Goal: Task Accomplishment & Management: Use online tool/utility

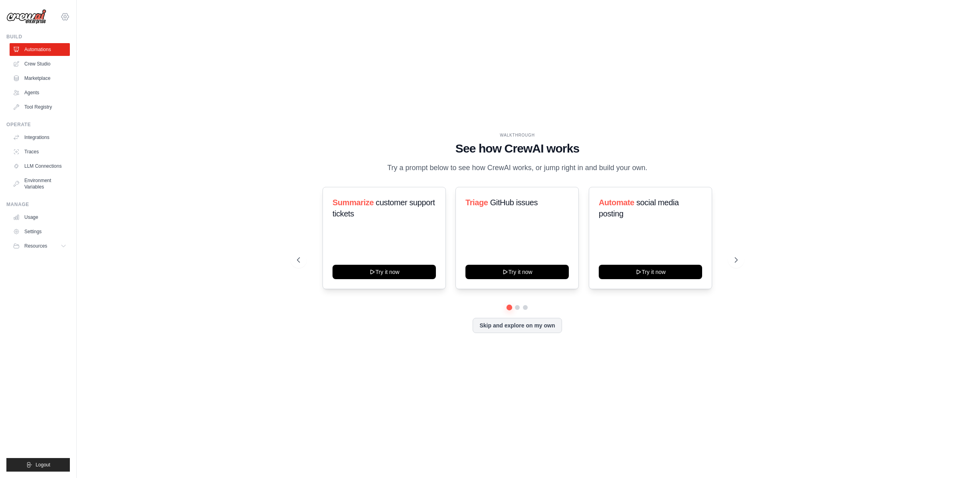
click at [67, 17] on icon at bounding box center [65, 17] width 10 height 10
click at [65, 52] on link "Docusign" at bounding box center [65, 54] width 70 height 14
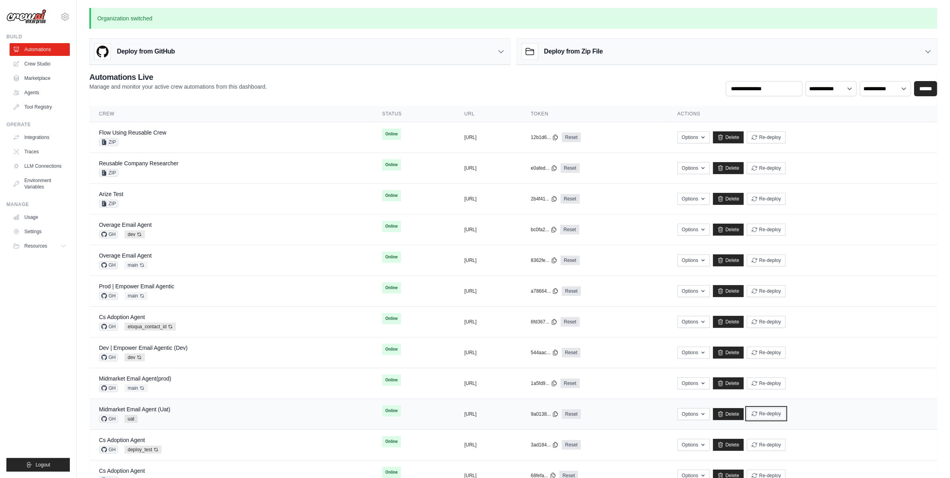
click at [786, 414] on button "Re-deploy" at bounding box center [766, 414] width 39 height 12
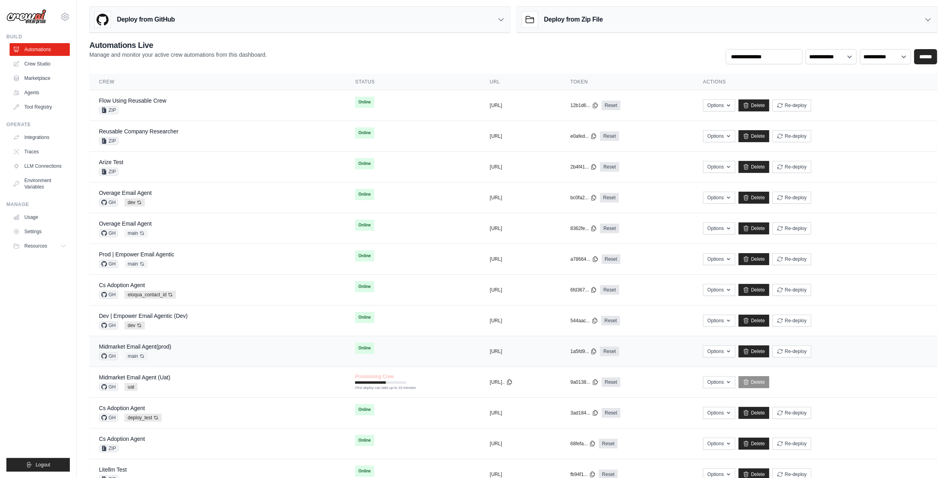
scroll to position [86, 0]
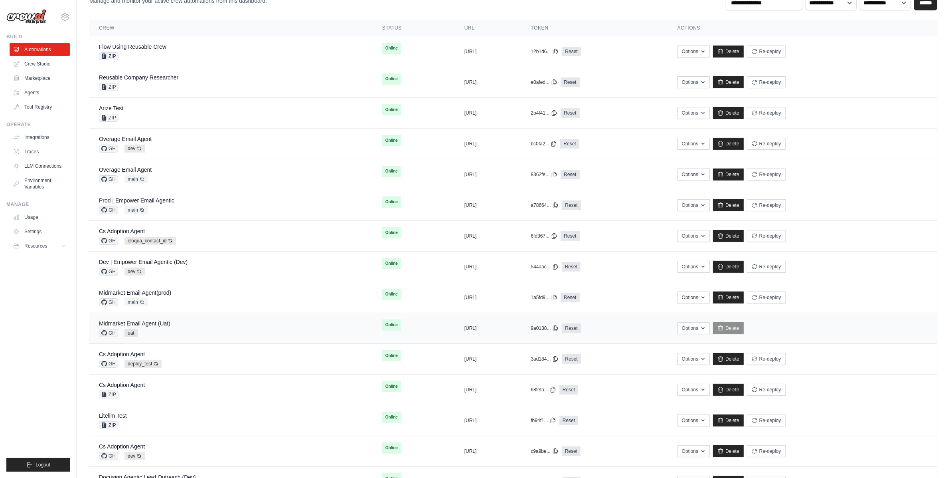
click at [162, 324] on link "Midmarket Email Agent (Uat)" at bounding box center [134, 323] width 71 height 6
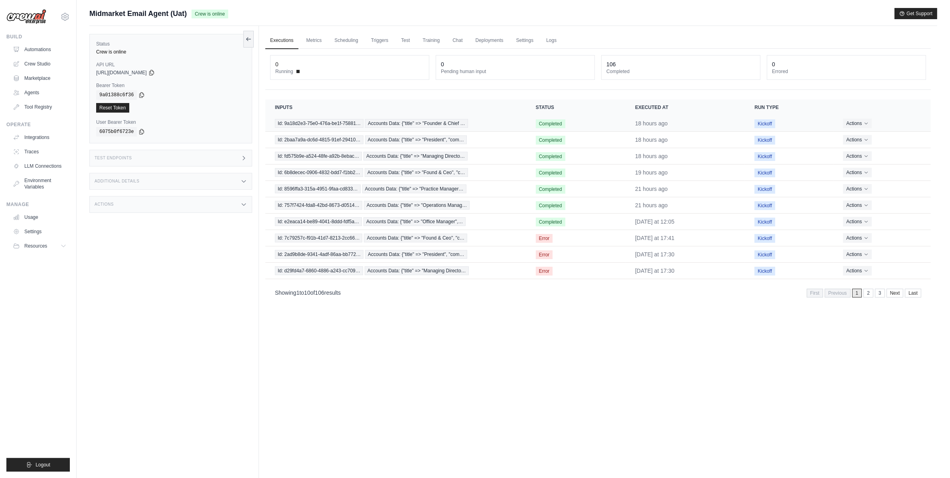
click at [424, 118] on td "Id: 9a18d2e3-75e0-476a-be1f-75881… Accounts Data: {"title" => "Founder & Chief …" at bounding box center [395, 123] width 261 height 16
click at [424, 122] on span "Accounts Data: {"title" => "Founder & Chief …" at bounding box center [416, 123] width 103 height 9
click at [411, 223] on span "Accounts Data: {"title" => "Office Manager",…" at bounding box center [415, 221] width 102 height 9
click at [216, 176] on div "Additional Details" at bounding box center [170, 181] width 163 height 17
click at [233, 162] on div "Test Endpoints" at bounding box center [170, 158] width 163 height 17
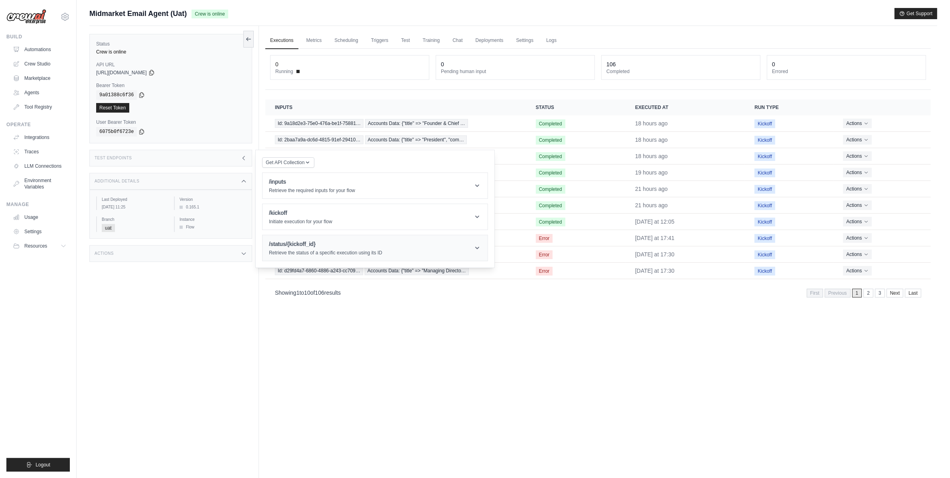
click at [363, 247] on h1 "/status/{kickoff_id}" at bounding box center [325, 244] width 113 height 8
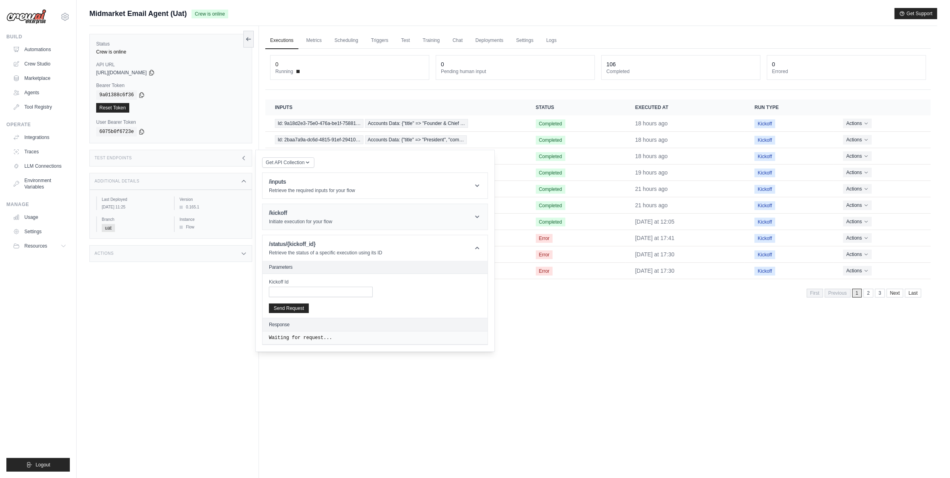
click at [356, 209] on header "/kickoff Initiate execution for your flow" at bounding box center [375, 217] width 225 height 26
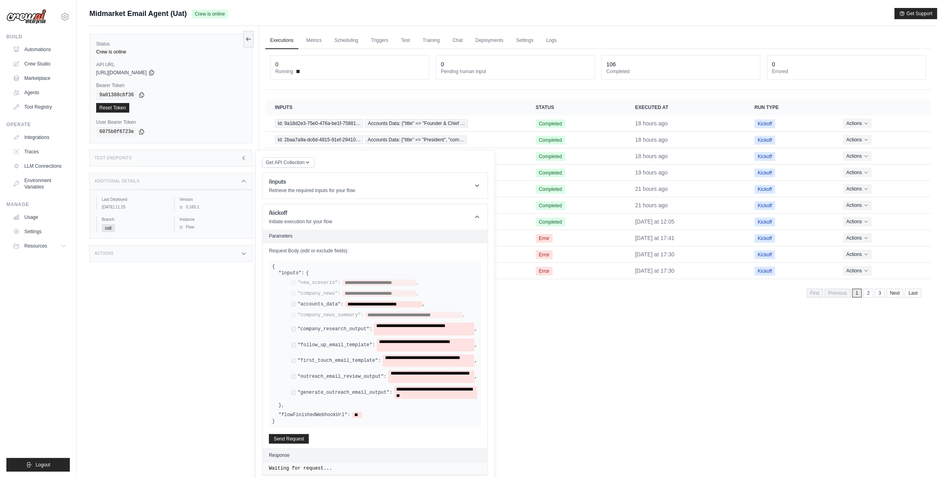
click at [294, 326] on div "**********" at bounding box center [384, 329] width 186 height 13
click at [295, 340] on div "**********" at bounding box center [384, 345] width 186 height 13
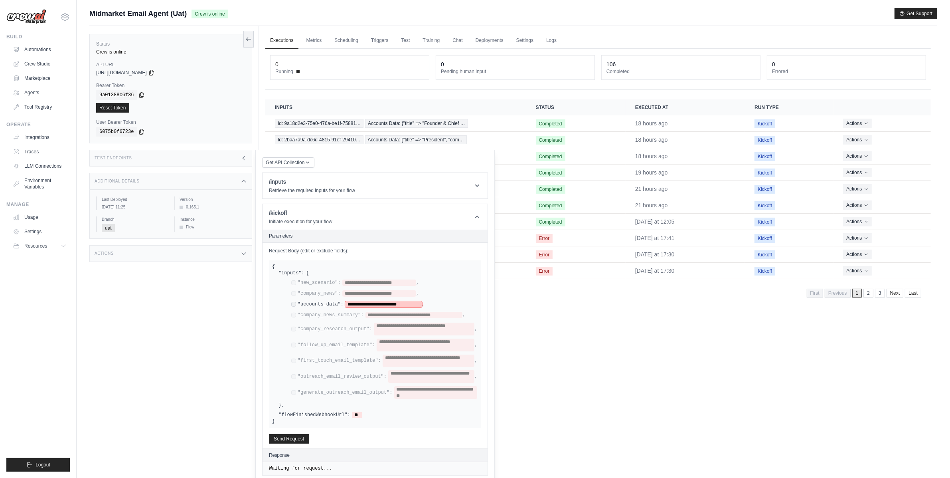
click at [368, 306] on span "**********" at bounding box center [383, 304] width 77 height 6
paste span
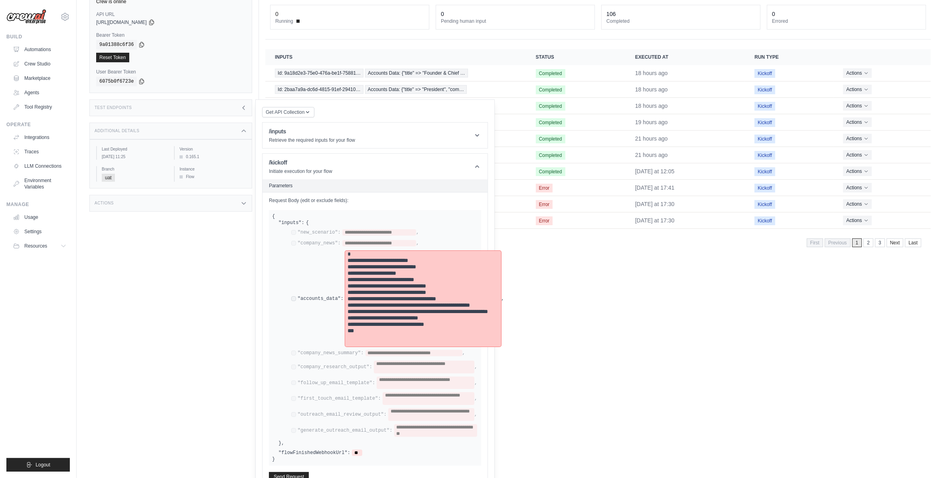
scroll to position [92, 0]
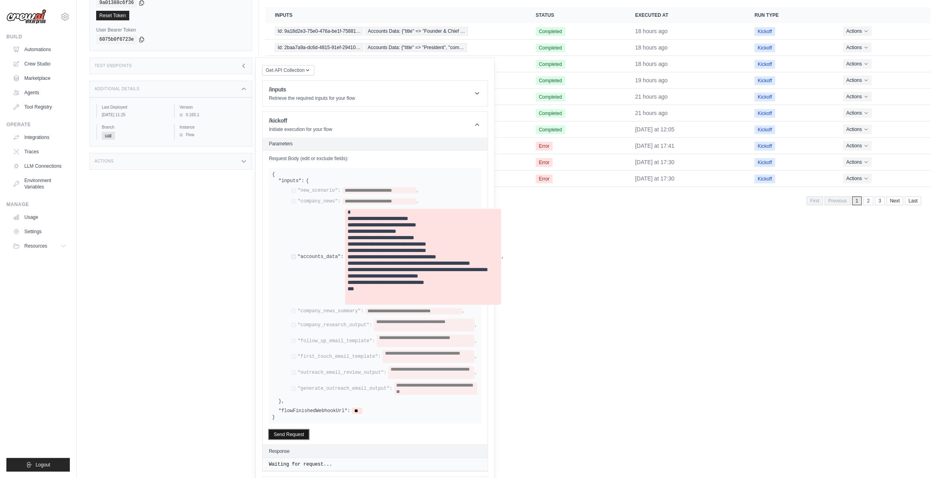
click at [305, 436] on button "Send Request" at bounding box center [289, 435] width 40 height 10
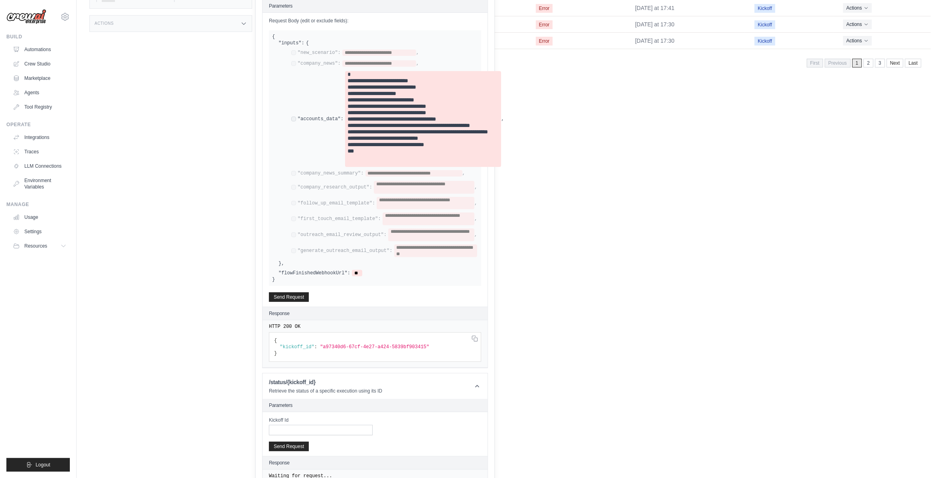
scroll to position [244, 0]
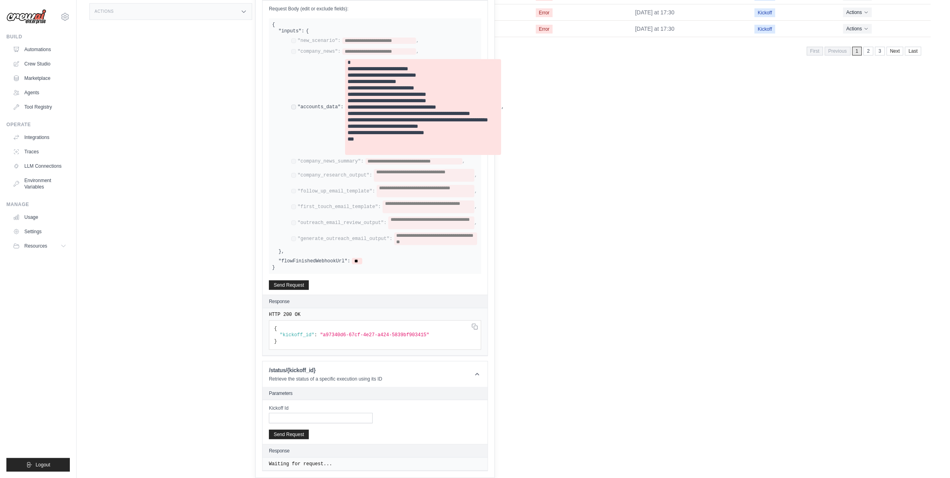
click at [603, 270] on html "dhruv.sawhney@docusign.com Docusign ✓ Your organization DS-DTS-GDA-Prod Setting…" at bounding box center [475, 14] width 950 height 512
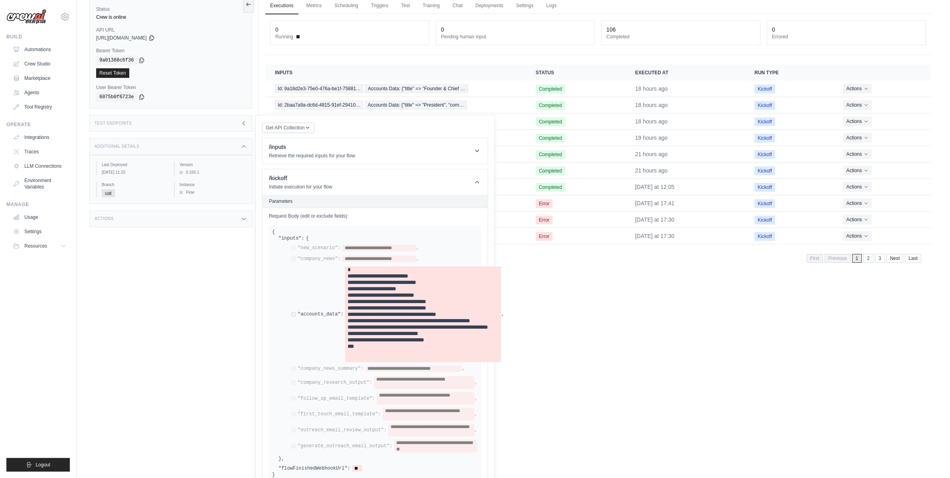
scroll to position [0, 0]
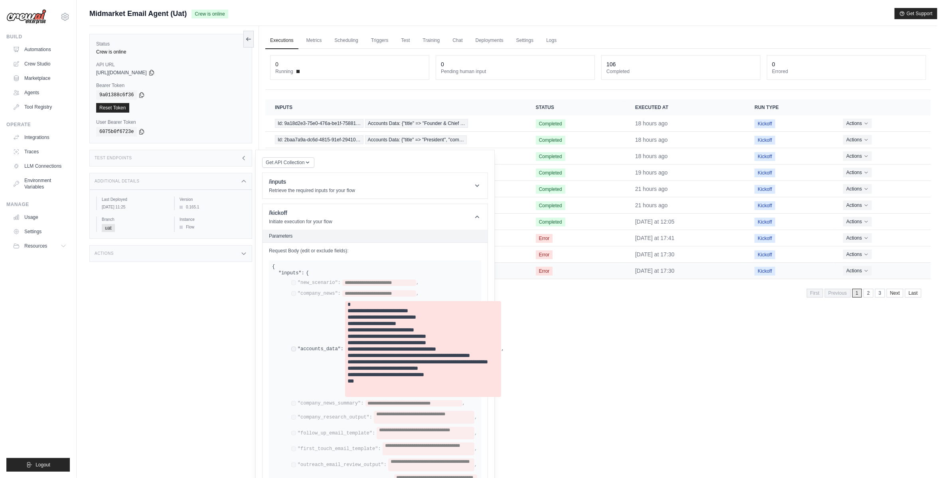
scroll to position [86, 0]
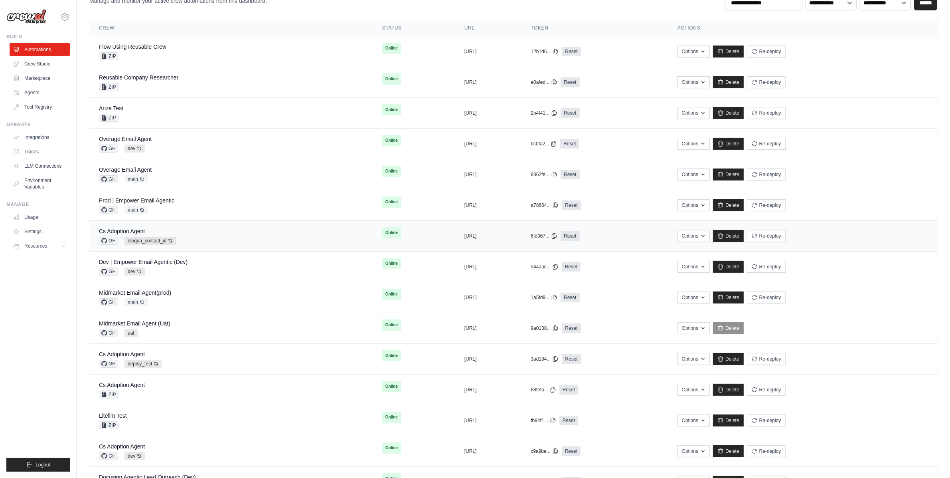
drag, startPoint x: 528, startPoint y: 334, endPoint x: 524, endPoint y: 328, distance: 6.6
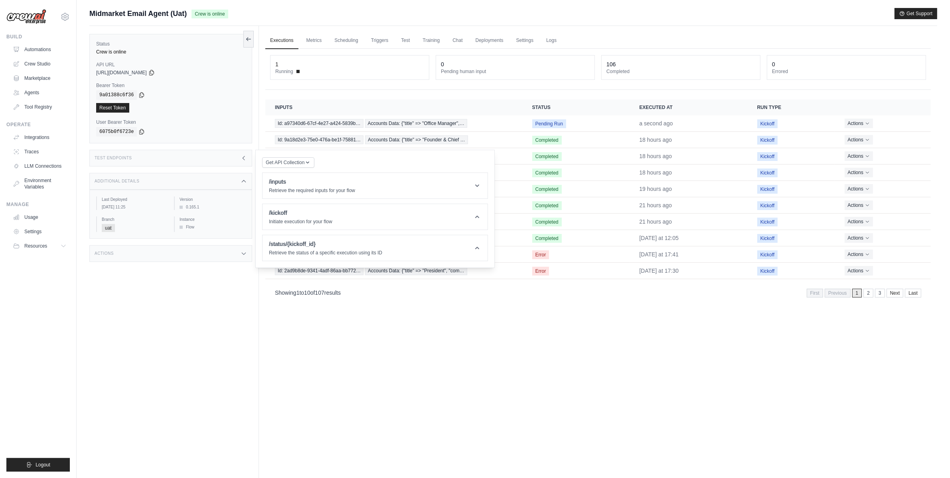
click at [232, 162] on div "Test Endpoints" at bounding box center [170, 158] width 163 height 17
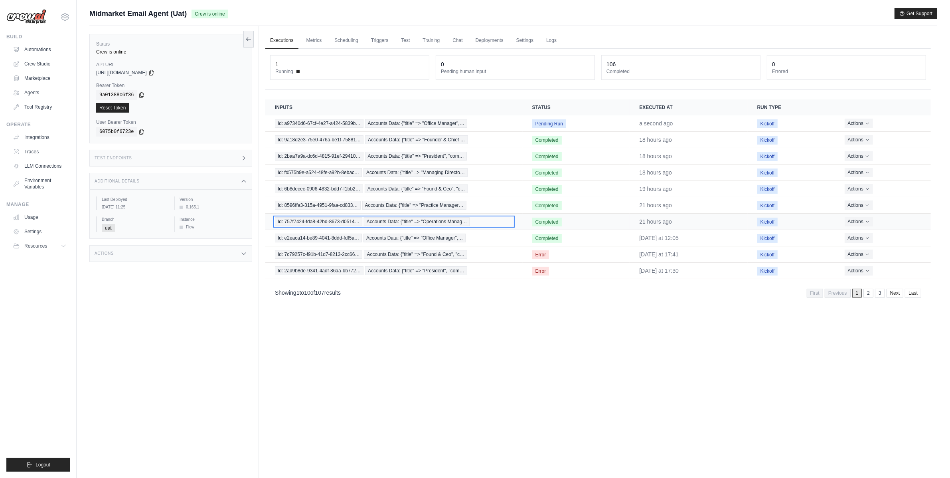
click at [470, 220] on span "Accounts Data: {"title" => "Operations Manag…" at bounding box center [417, 221] width 106 height 9
click at [239, 159] on div "Test Endpoints" at bounding box center [170, 158] width 163 height 17
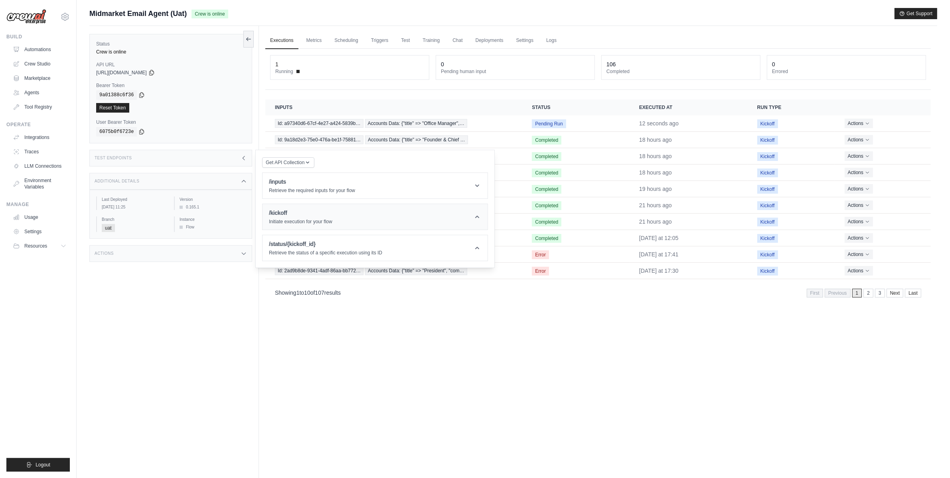
click at [312, 210] on h1 "/kickoff" at bounding box center [300, 213] width 63 height 8
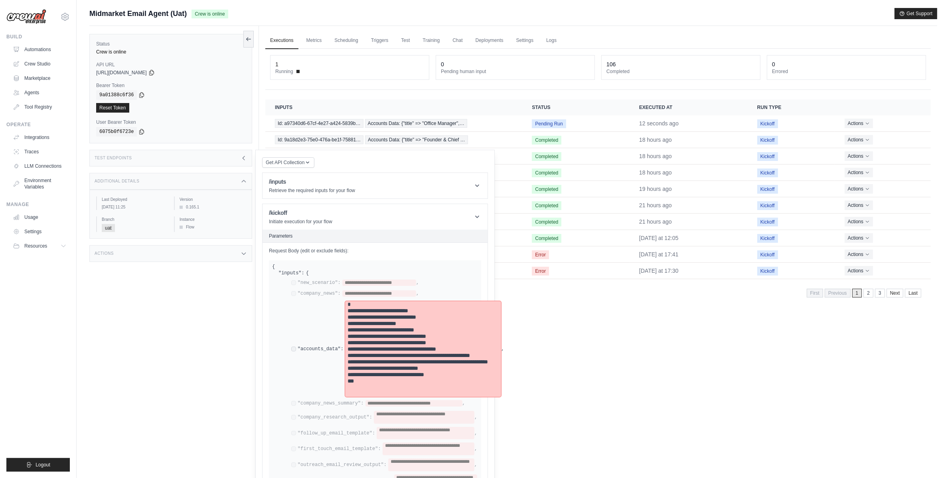
click at [391, 329] on pre "**********" at bounding box center [423, 349] width 151 height 96
paste span
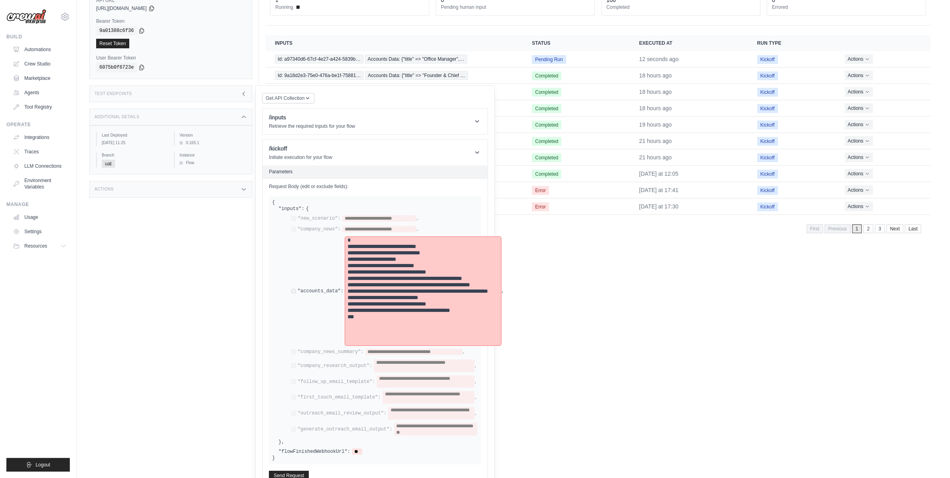
scroll to position [172, 0]
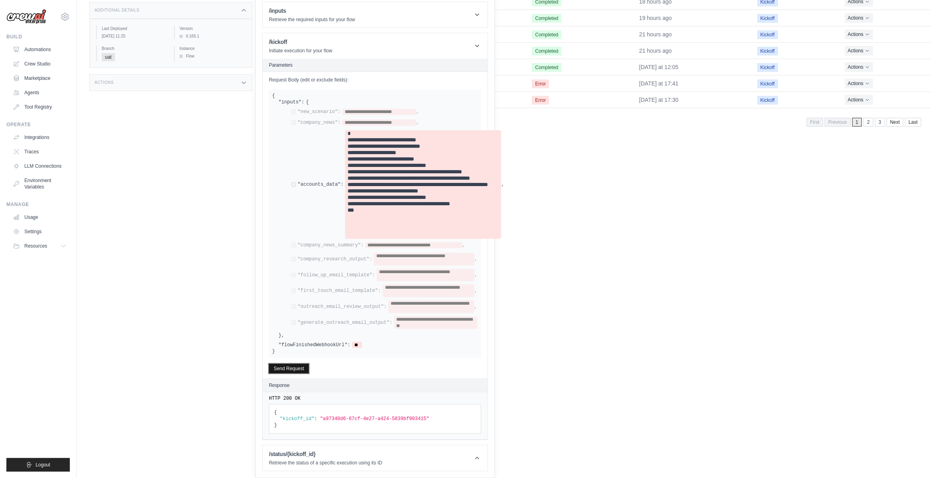
click at [304, 368] on button "Send Request" at bounding box center [289, 369] width 40 height 10
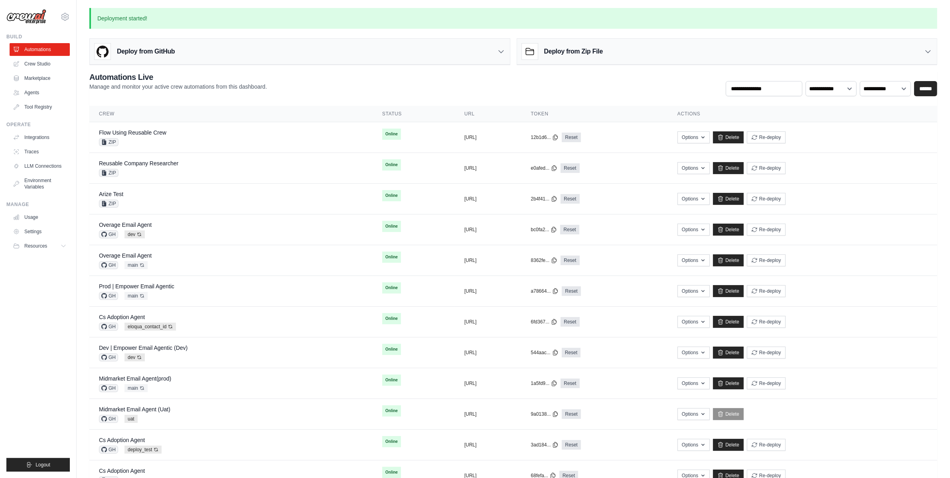
drag, startPoint x: 545, startPoint y: 418, endPoint x: 542, endPoint y: 422, distance: 5.5
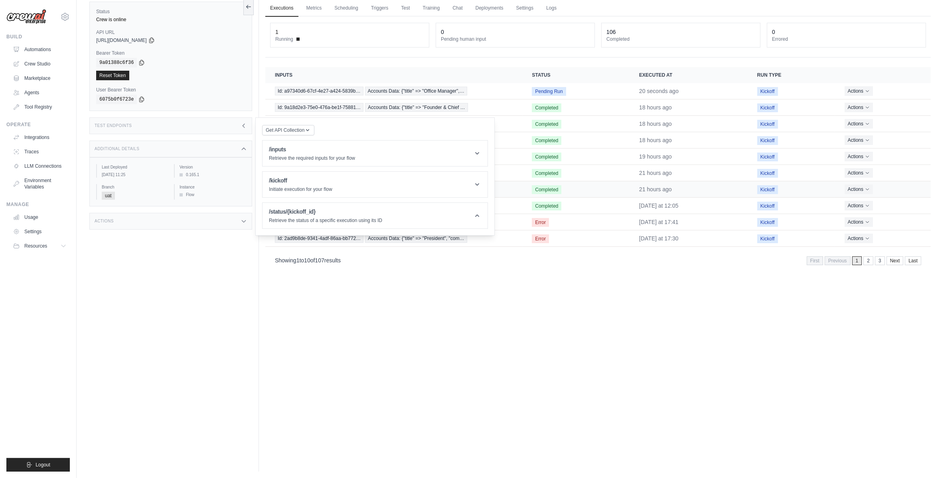
scroll to position [32, 0]
click at [569, 173] on td "Completed" at bounding box center [576, 173] width 107 height 16
click at [532, 174] on span "Completed" at bounding box center [547, 173] width 30 height 9
click at [511, 175] on td "Id: 8596ffa3-315a-4951-9faa-cd833… Accounts Data: {"title" => "Practice Manager…" at bounding box center [393, 173] width 257 height 16
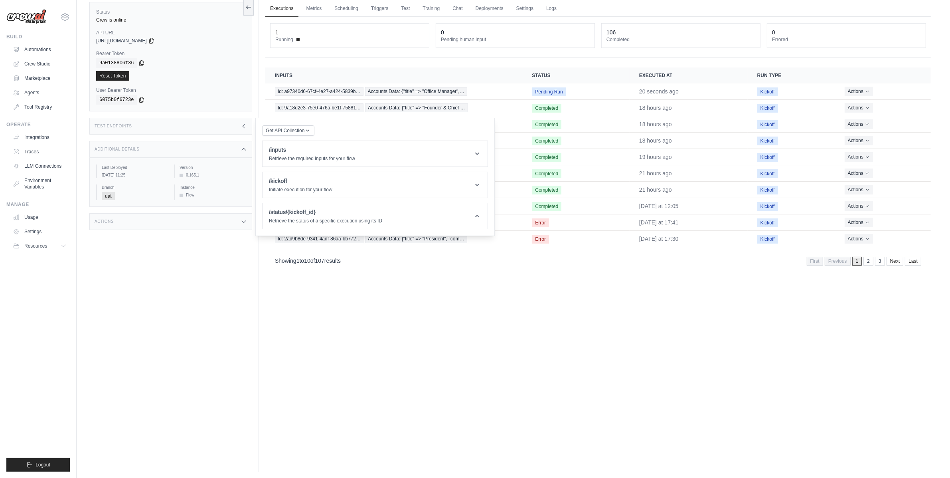
click at [206, 127] on div "Test Endpoints" at bounding box center [170, 126] width 163 height 17
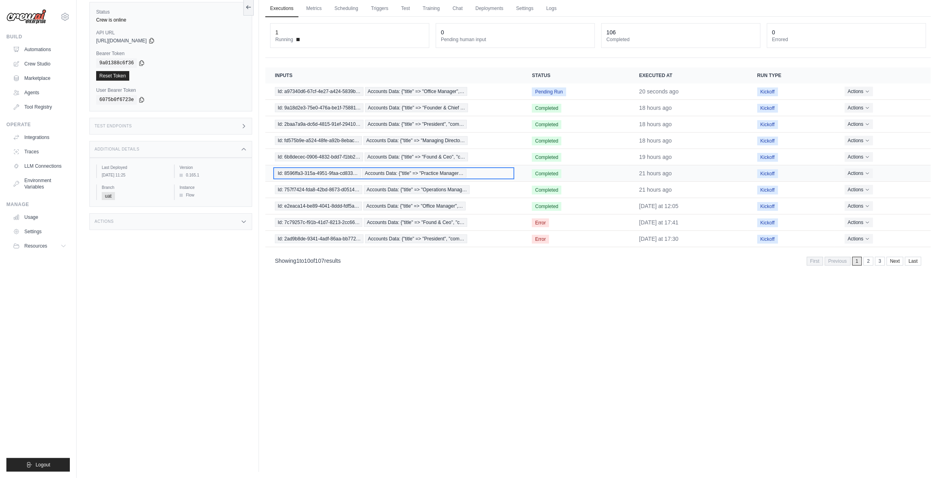
click at [340, 171] on span "Id: 8596ffa3-315a-4951-9faa-cd833…" at bounding box center [318, 173] width 86 height 9
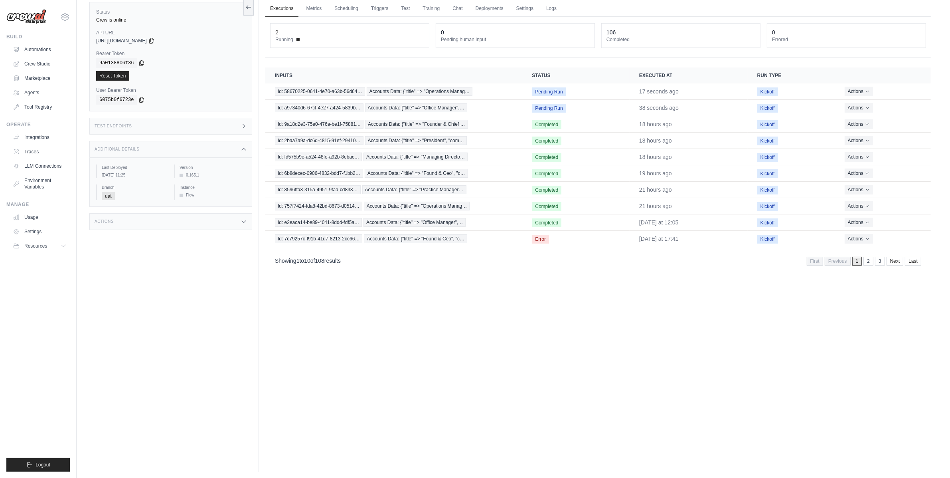
click at [190, 128] on div "Test Endpoints" at bounding box center [170, 126] width 163 height 17
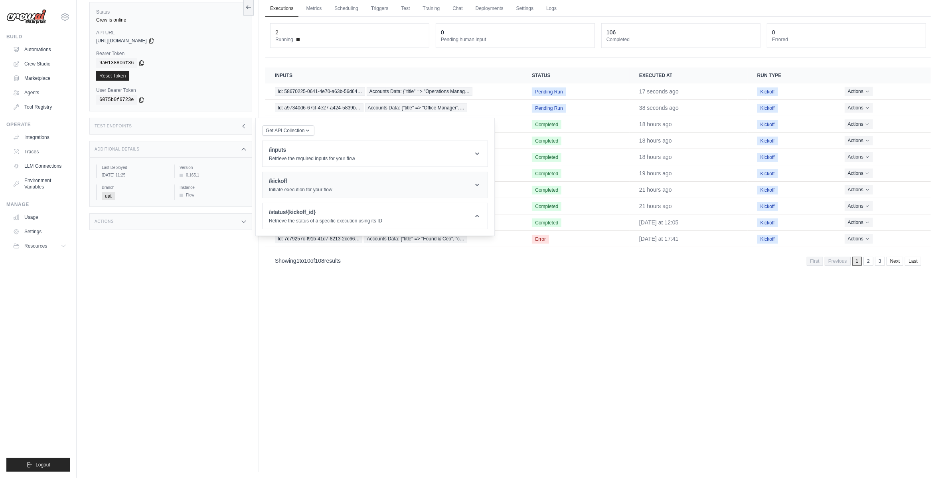
click at [305, 186] on div "/kickoff Initiate execution for your flow" at bounding box center [300, 185] width 63 height 16
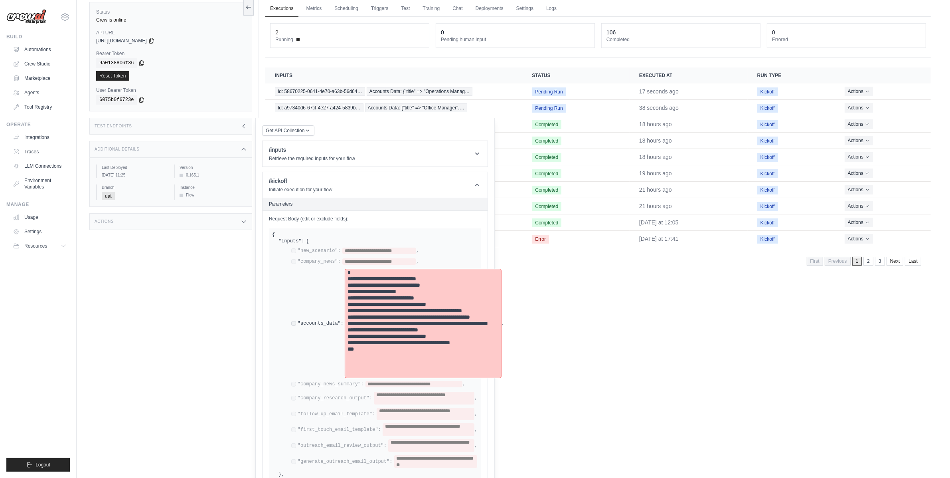
click at [386, 338] on pre "**********" at bounding box center [423, 323] width 151 height 109
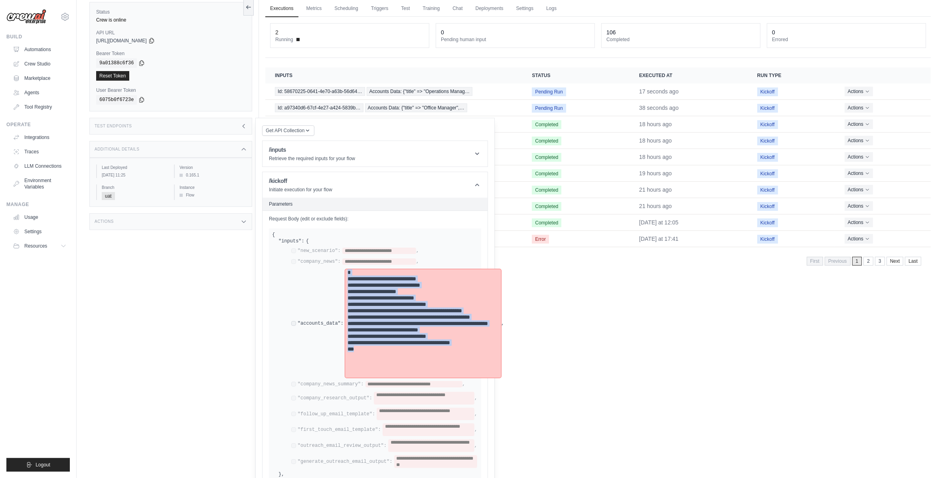
paste span
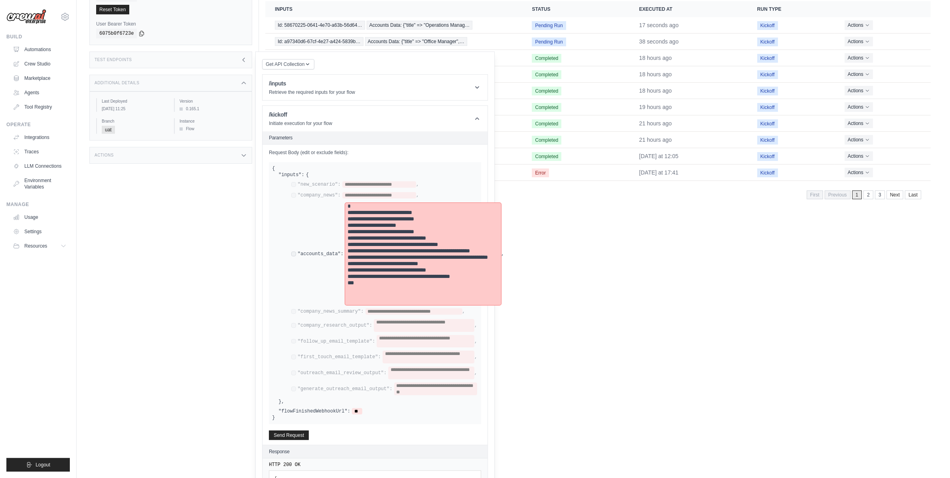
scroll to position [166, 0]
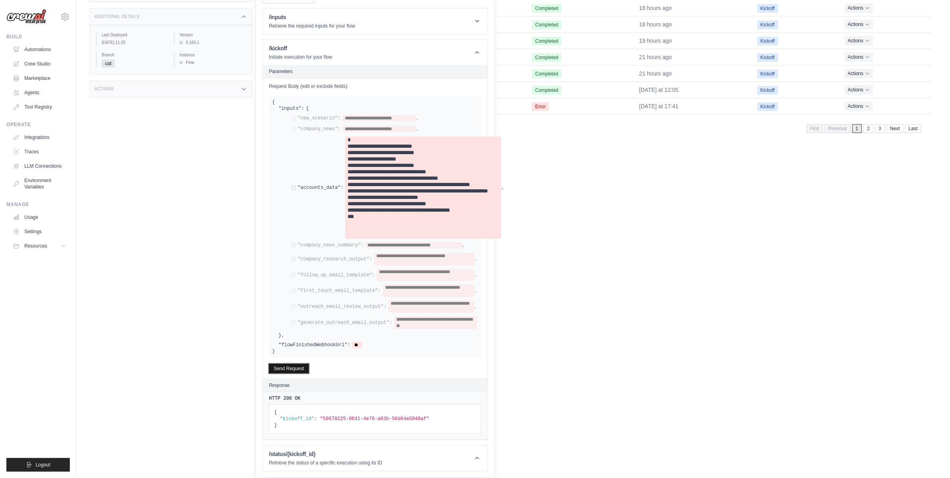
click at [299, 369] on button "Send Request" at bounding box center [289, 369] width 40 height 10
click at [642, 309] on div "Executions Metrics Scheduling Triggers Test Training Chat Deployments Settings …" at bounding box center [598, 100] width 679 height 478
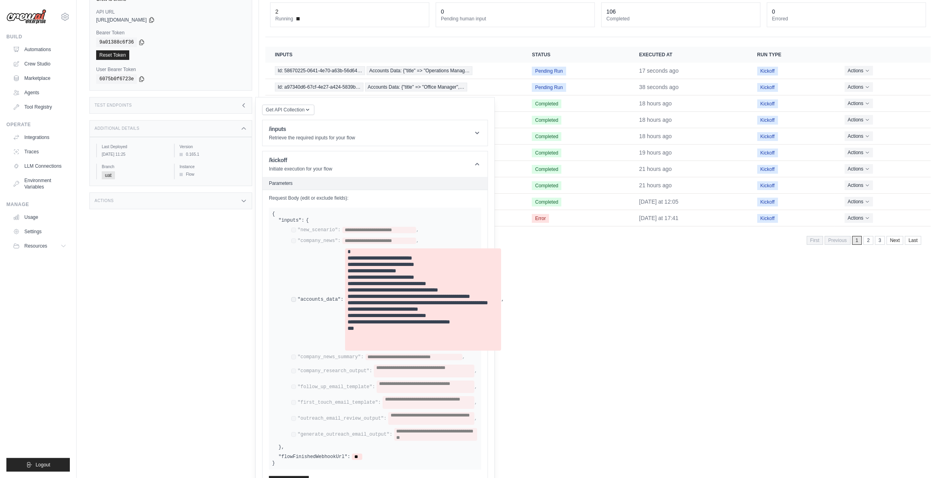
scroll to position [0, 0]
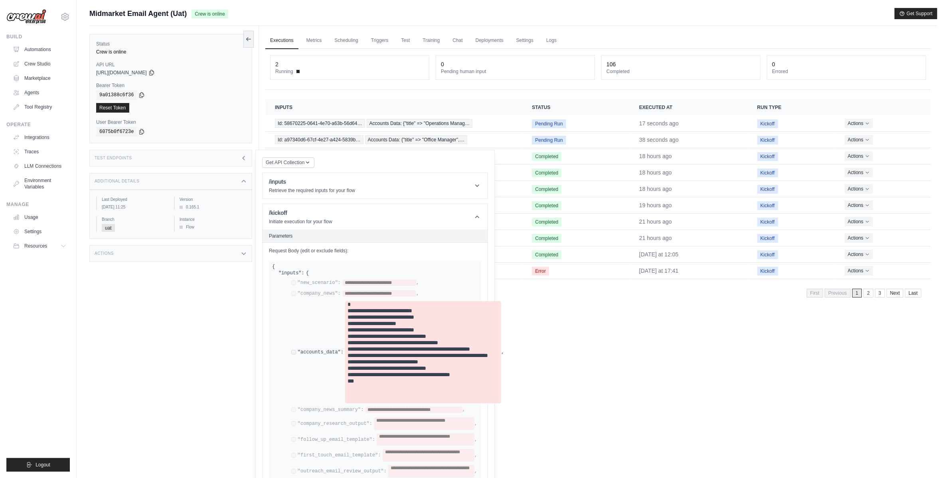
click at [242, 166] on div "Test Endpoints" at bounding box center [170, 158] width 163 height 17
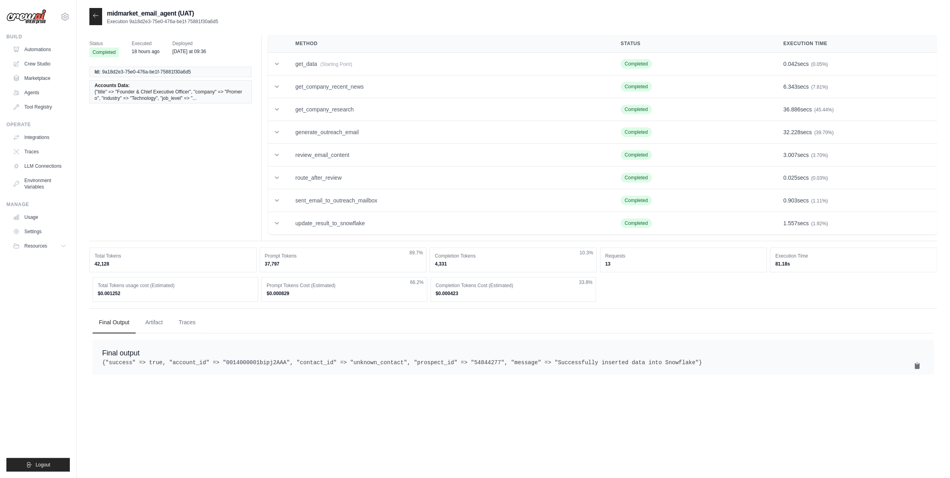
click at [323, 51] on th "Method" at bounding box center [448, 44] width 325 height 18
click at [321, 64] on td "get_data (Starting Point)" at bounding box center [448, 64] width 325 height 23
click at [346, 63] on span "(Starting Point)" at bounding box center [337, 64] width 32 height 6
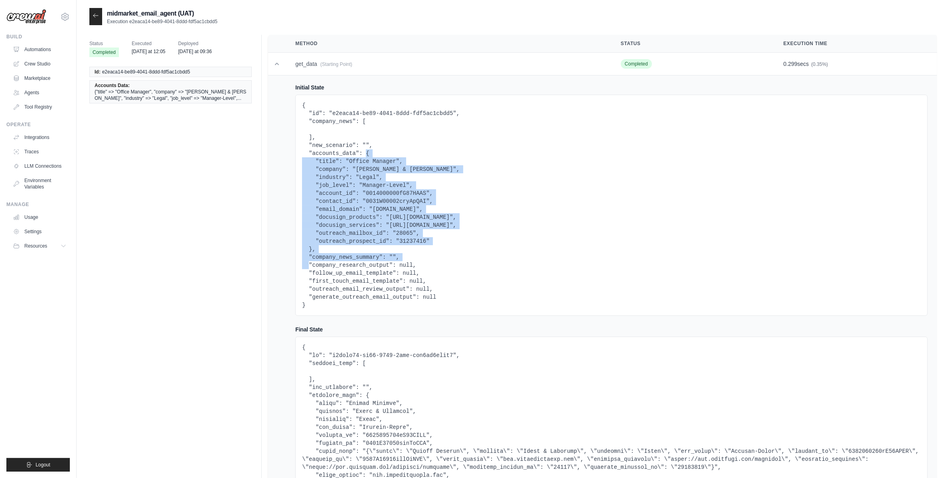
drag, startPoint x: 368, startPoint y: 153, endPoint x: 312, endPoint y: 247, distance: 109.5
click at [312, 247] on pre "{ "id": "e2eaca14-be89-4041-8ddd-fdf5ac1cbdd5", "company_news": [ ], "new_scena…" at bounding box center [611, 205] width 619 height 208
copy pre "{ "title": "Office Manager", "company": "Levin & Perconti", "industry": "Legal"…"
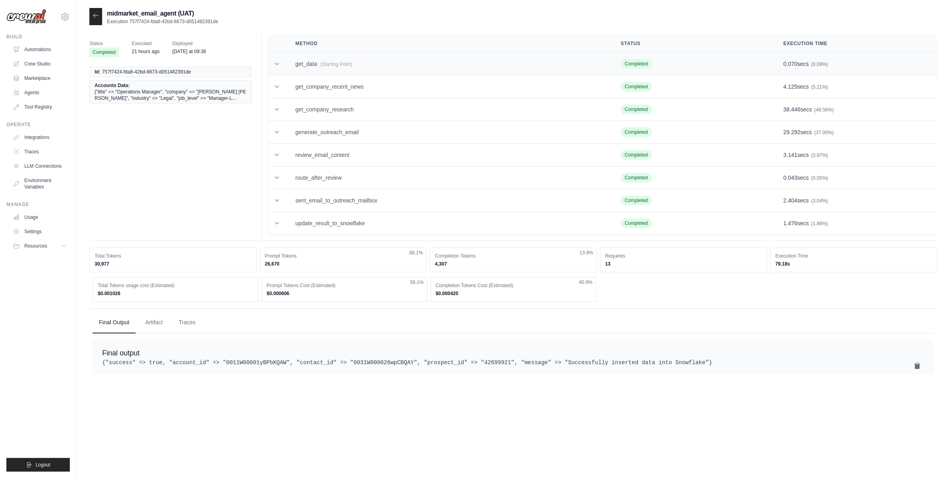
click at [350, 57] on td "get_data (Starting Point)" at bounding box center [448, 64] width 325 height 23
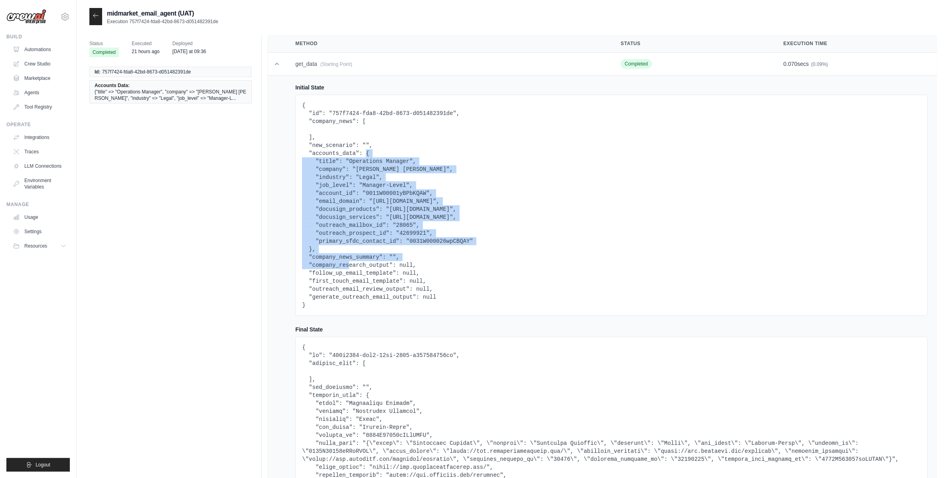
drag, startPoint x: 365, startPoint y: 165, endPoint x: 312, endPoint y: 251, distance: 100.9
click at [312, 251] on pre "{ "id": "757f7424-fda8-42bd-8673-d051482391de", "company_news": [ ], "new_scena…" at bounding box center [611, 205] width 619 height 208
copy pre "{ "title": "Operations Manager", "company": "Wilkinson Stekloff", "industry": "…"
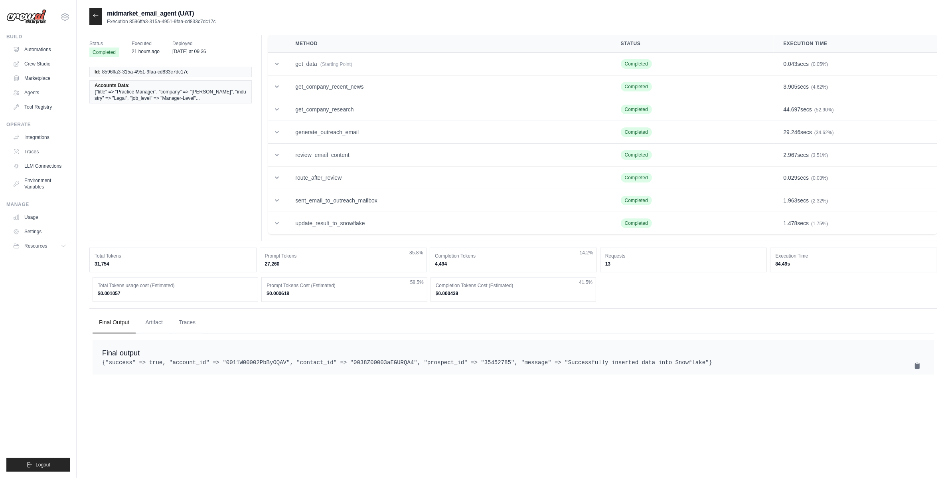
click at [321, 48] on th "Method" at bounding box center [448, 44] width 325 height 18
click at [319, 55] on td "get_data (Starting Point)" at bounding box center [448, 64] width 325 height 23
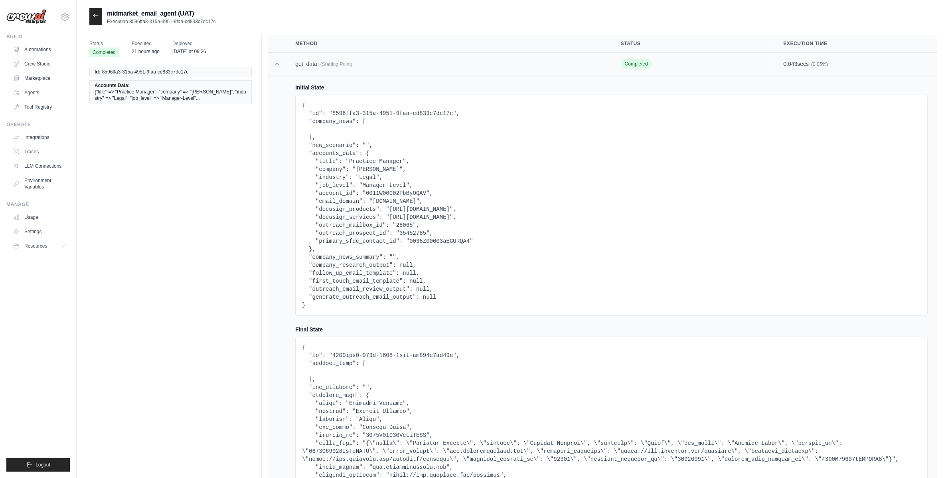
click at [319, 62] on td "get_data (Starting Point)" at bounding box center [448, 64] width 325 height 23
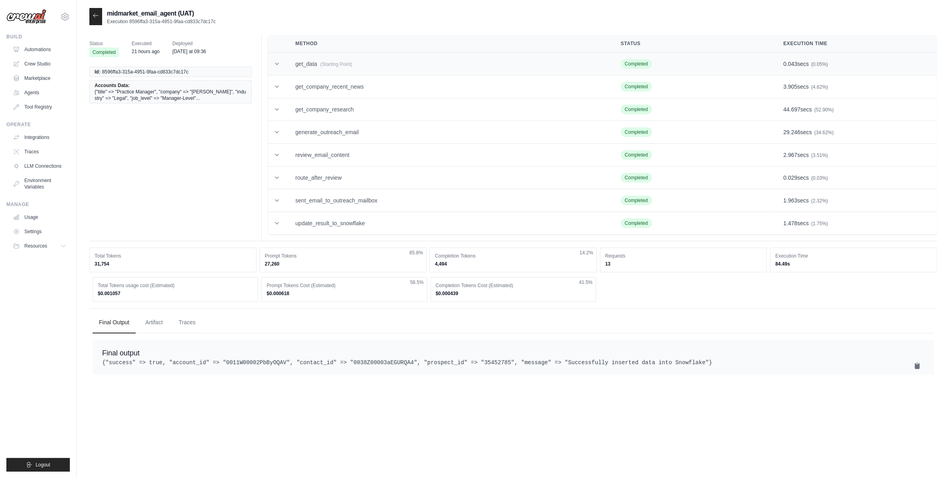
click at [314, 61] on td "get_data (Starting Point)" at bounding box center [448, 64] width 325 height 23
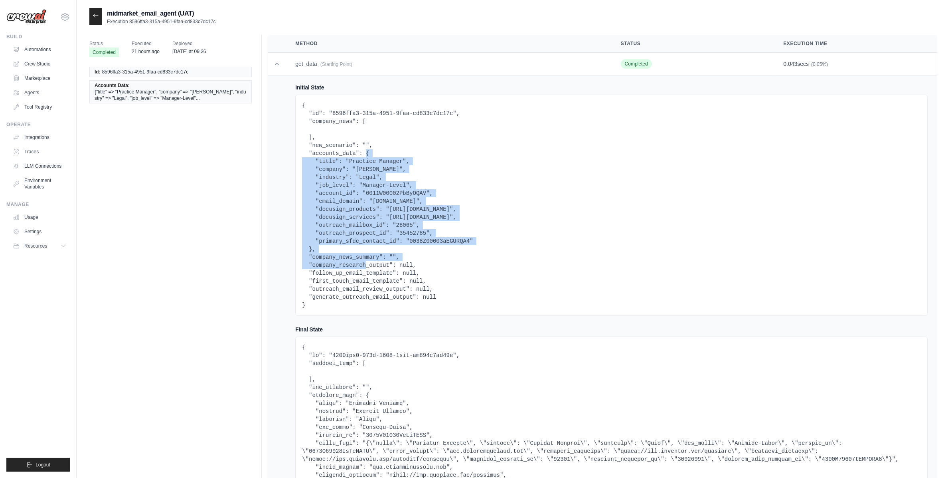
drag, startPoint x: 367, startPoint y: 153, endPoint x: 328, endPoint y: 246, distance: 100.7
click at [314, 247] on pre "{ "id": "8596ffa3-315a-4951-9faa-cd833c7dc17c", "company_news": [ ], "new_scena…" at bounding box center [611, 205] width 619 height 208
copy pre "{ "title": "Practice Manager", "company": "Gardner Skelton", "industry": "Legal…"
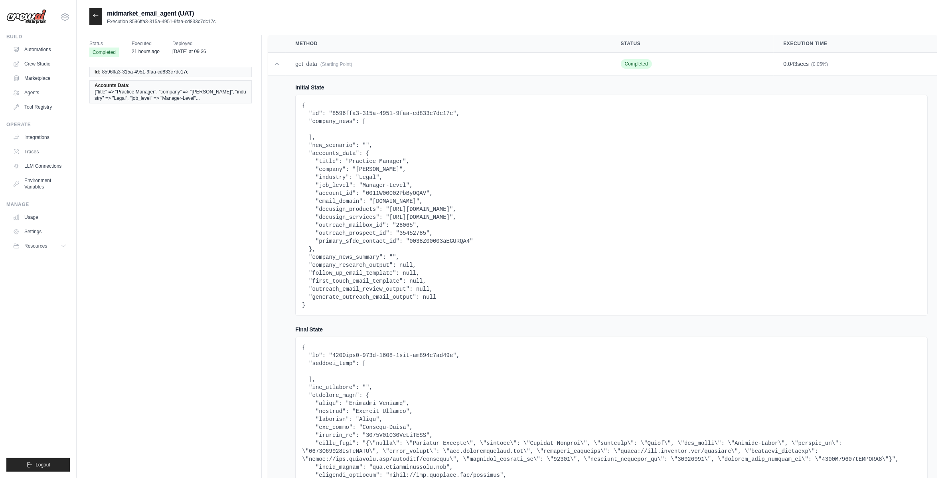
drag, startPoint x: 325, startPoint y: 245, endPoint x: 338, endPoint y: 207, distance: 39.8
click at [326, 245] on pre "{ "id": "8596ffa3-315a-4951-9faa-cd833c7dc17c", "company_news": [ ], "new_scena…" at bounding box center [611, 205] width 619 height 208
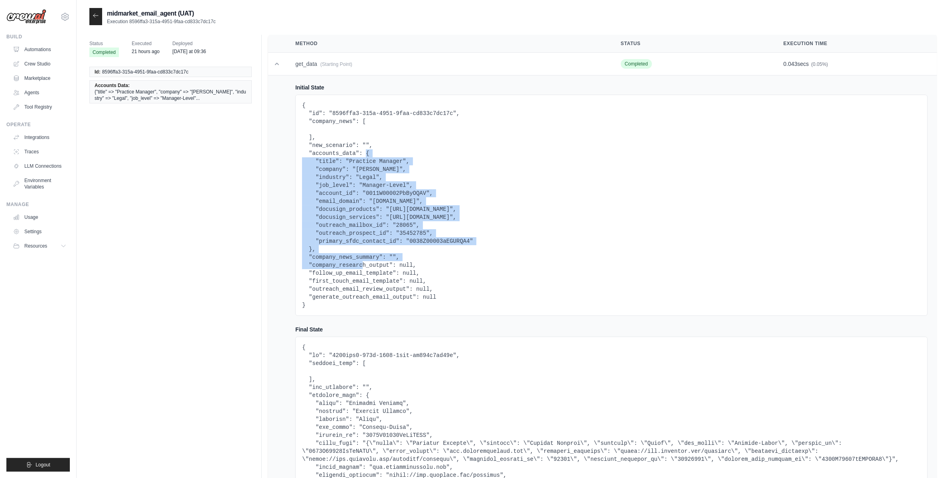
drag, startPoint x: 367, startPoint y: 153, endPoint x: 312, endPoint y: 250, distance: 111.6
click at [312, 250] on pre "{ "id": "8596ffa3-315a-4951-9faa-cd833c7dc17c", "company_news": [ ], "new_scena…" at bounding box center [611, 205] width 619 height 208
copy pre "{ "title": "Practice Manager", "company": "Gardner Skelton", "industry": "Legal…"
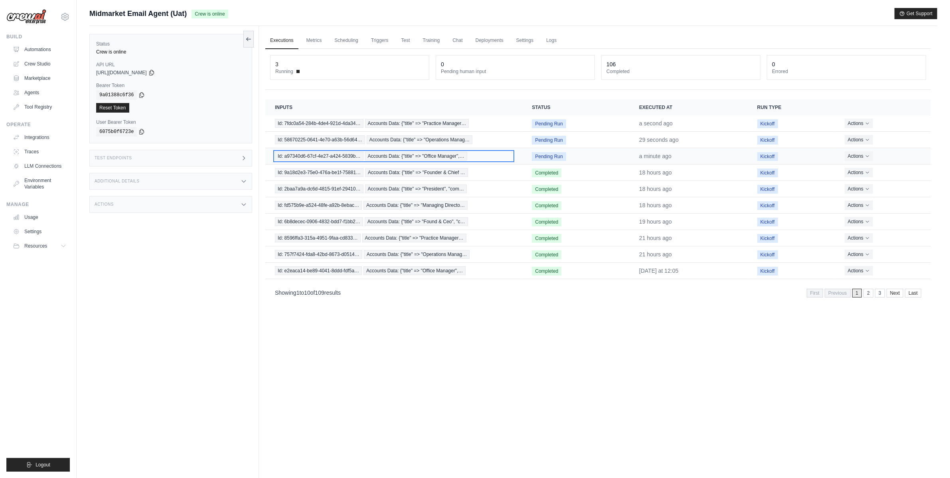
click at [391, 154] on span "Accounts Data: {"title" => "Office Manager",…" at bounding box center [416, 156] width 102 height 9
click at [445, 153] on span "Accounts Data: {"title" => "Office Manager",…" at bounding box center [416, 156] width 102 height 9
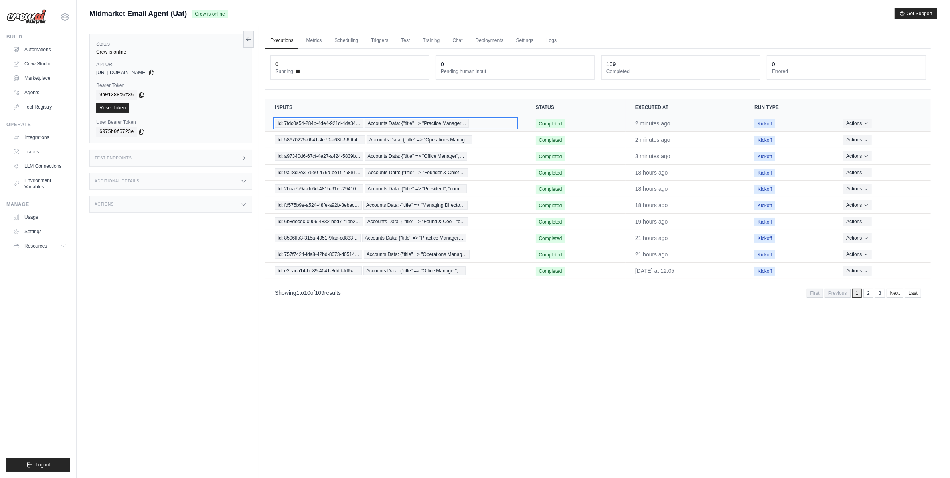
click at [319, 124] on span "Id: 7fdc0a54-284b-4de4-921d-4da34…" at bounding box center [319, 123] width 89 height 9
click at [339, 128] on td "Id: 7fdc0a54-284b-4de4-921d-4da34… Accounts Data: {"title" => "Practice Manager…" at bounding box center [395, 123] width 261 height 16
click at [373, 126] on span "Accounts Data: {"title" => "Practice Manager…" at bounding box center [417, 123] width 104 height 9
click at [173, 164] on div "Test Endpoints" at bounding box center [170, 158] width 163 height 17
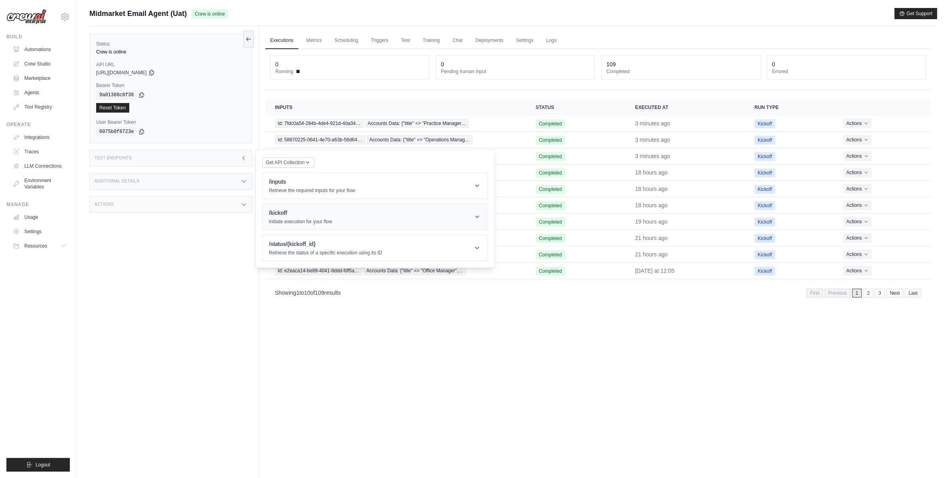
click at [338, 220] on header "/kickoff Initiate execution for your flow" at bounding box center [375, 217] width 225 height 26
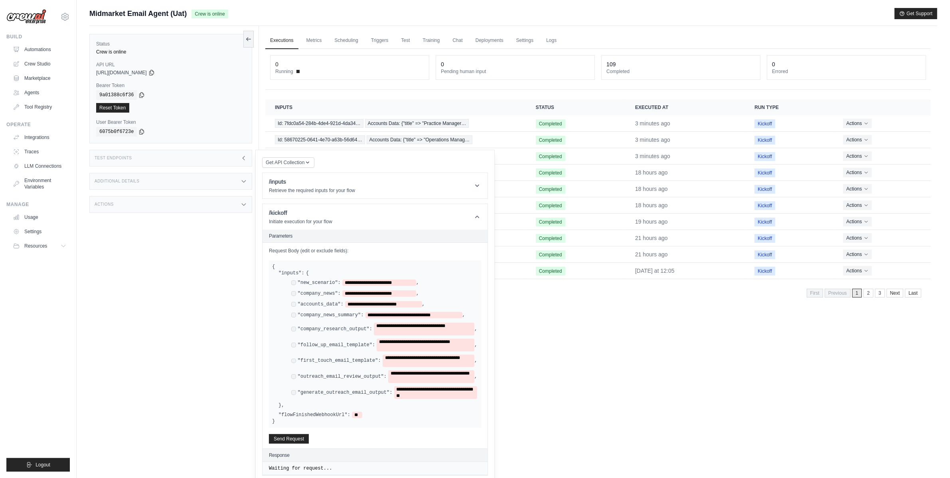
click at [297, 283] on div "**********" at bounding box center [355, 282] width 128 height 6
click at [293, 287] on div "**********" at bounding box center [384, 283] width 187 height 8
click at [293, 326] on div "**********" at bounding box center [384, 329] width 186 height 13
click at [293, 344] on div "**********" at bounding box center [384, 345] width 186 height 13
click at [294, 333] on div "**********" at bounding box center [384, 329] width 186 height 13
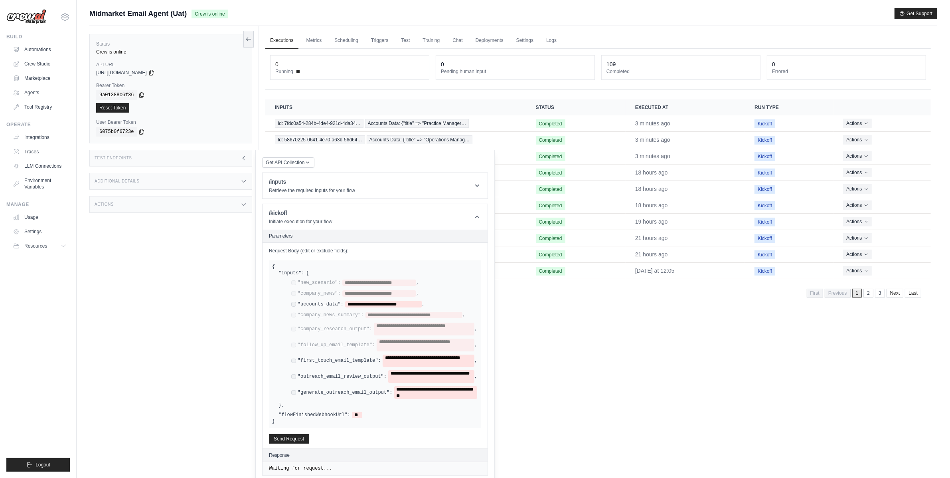
click at [297, 361] on div "**********" at bounding box center [384, 360] width 186 height 13
click at [293, 364] on div "**********" at bounding box center [384, 360] width 186 height 13
click at [373, 305] on span "**********" at bounding box center [383, 304] width 77 height 6
paste span
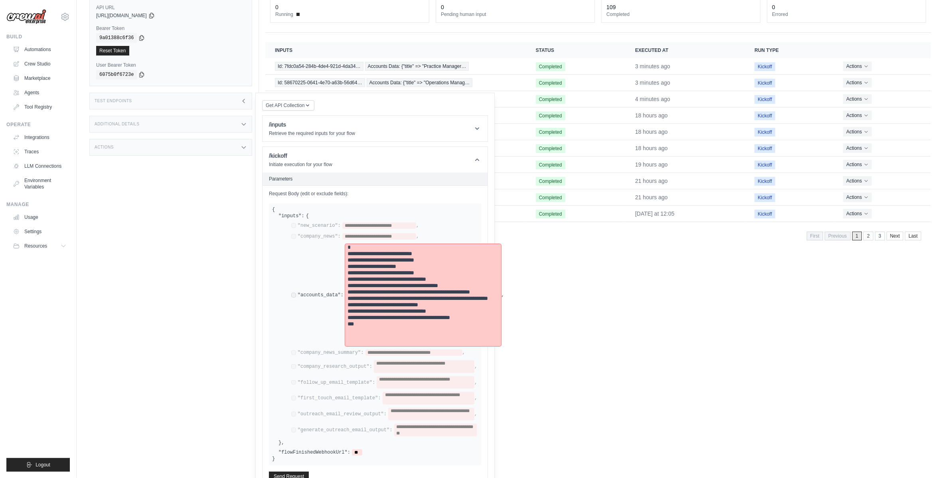
scroll to position [132, 0]
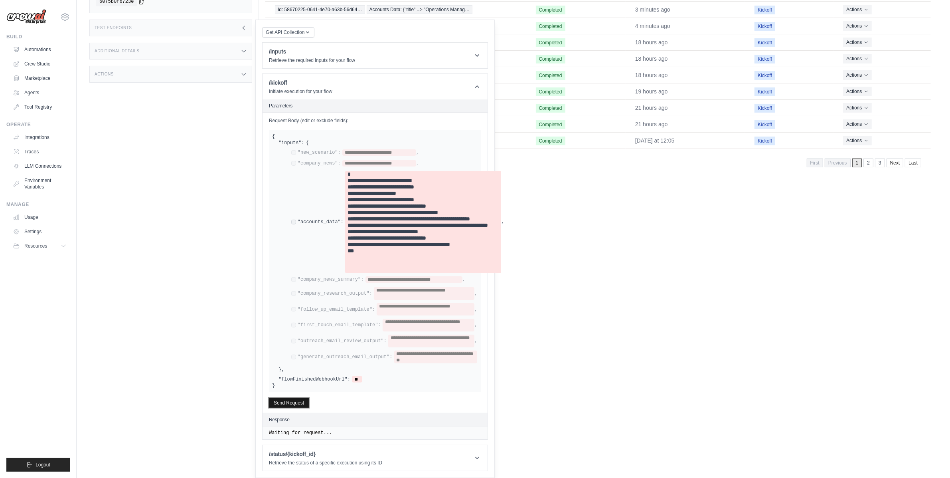
click at [296, 407] on div "**********" at bounding box center [375, 263] width 225 height 300
click at [295, 402] on button "Send Request" at bounding box center [289, 403] width 40 height 10
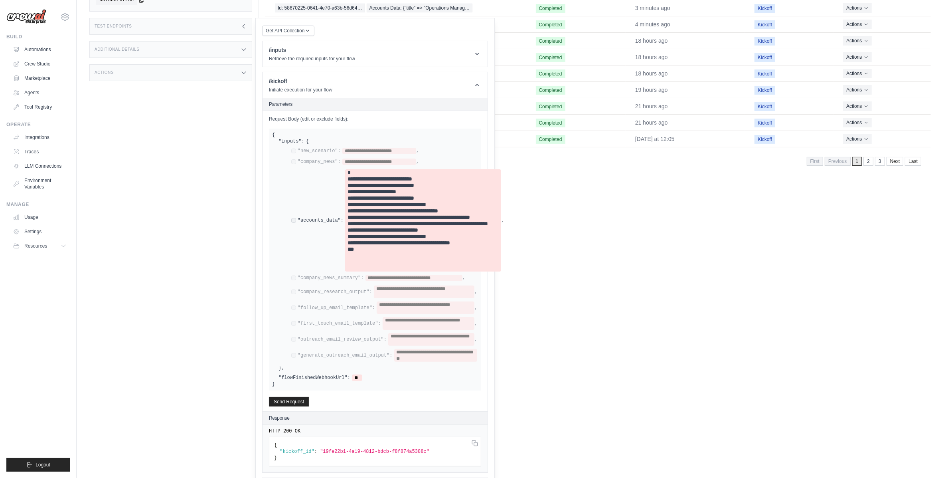
click at [636, 329] on div "Executions Metrics Scheduling Triggers Test Training Chat Deployments Settings …" at bounding box center [598, 133] width 679 height 478
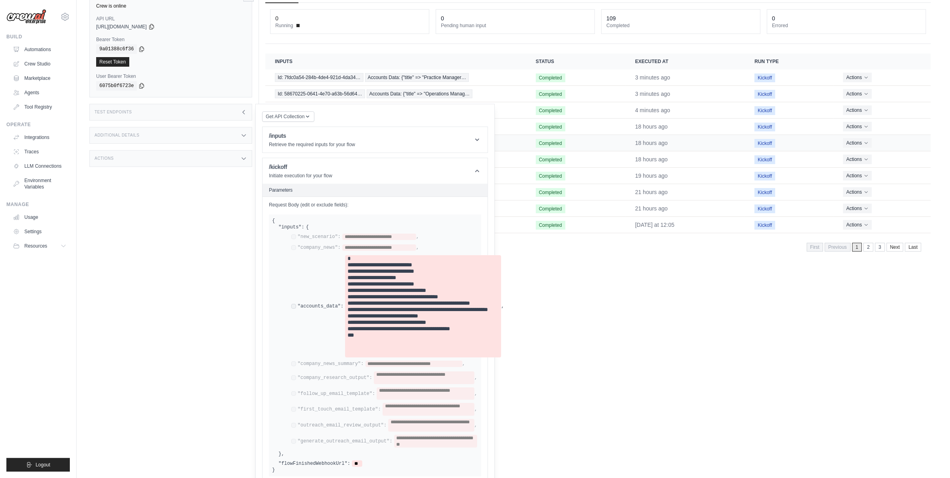
scroll to position [0, 0]
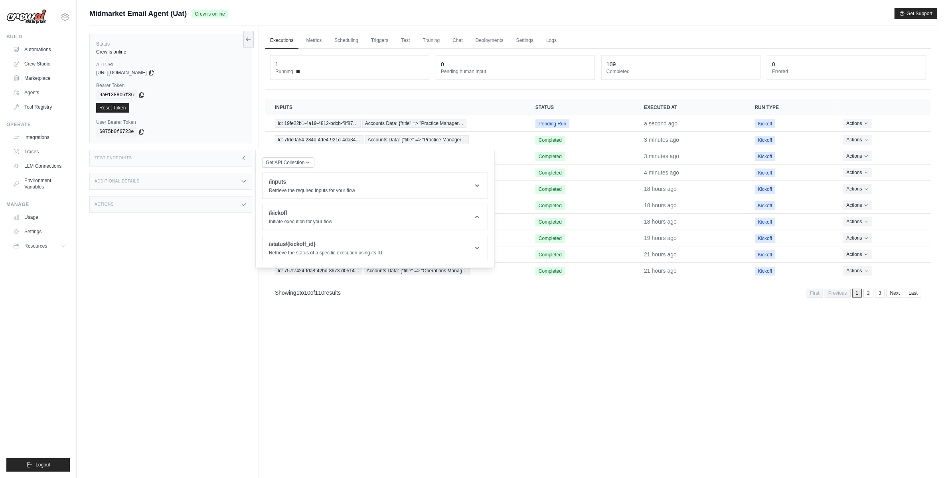
drag, startPoint x: 247, startPoint y: 152, endPoint x: 248, endPoint y: 156, distance: 4.5
click at [247, 152] on div "Test Endpoints" at bounding box center [170, 158] width 163 height 17
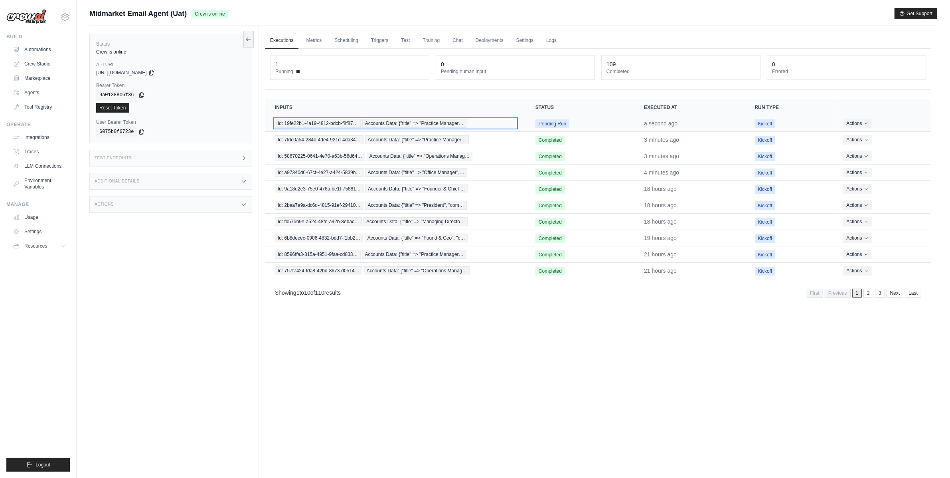
click at [436, 125] on span "Accounts Data: {"title" => "Practice Manager…" at bounding box center [414, 123] width 104 height 9
click at [329, 145] on td "Id: 7fdc0a54-284b-4de4-921d-4da34… Accounts Data: {"title" => "Practice Manager…" at bounding box center [396, 140] width 262 height 16
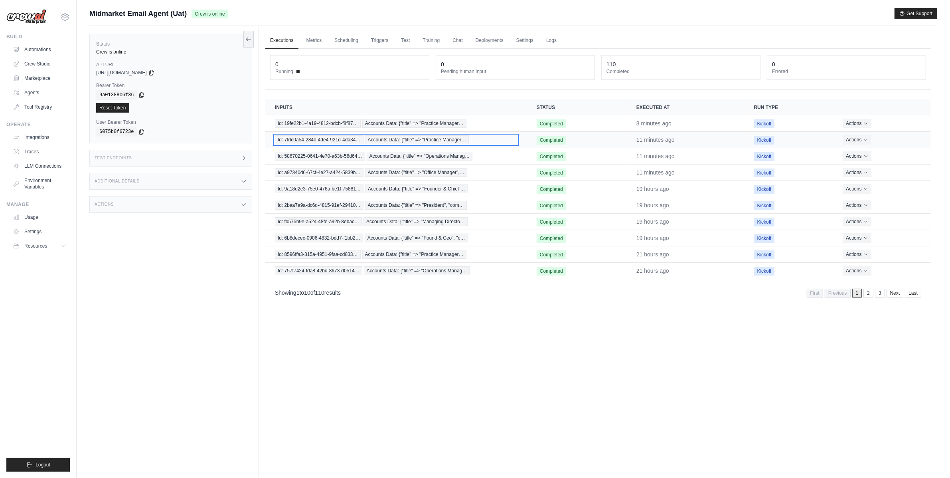
click at [328, 142] on span "Id: 7fdc0a54-284b-4de4-921d-4da34…" at bounding box center [319, 139] width 89 height 9
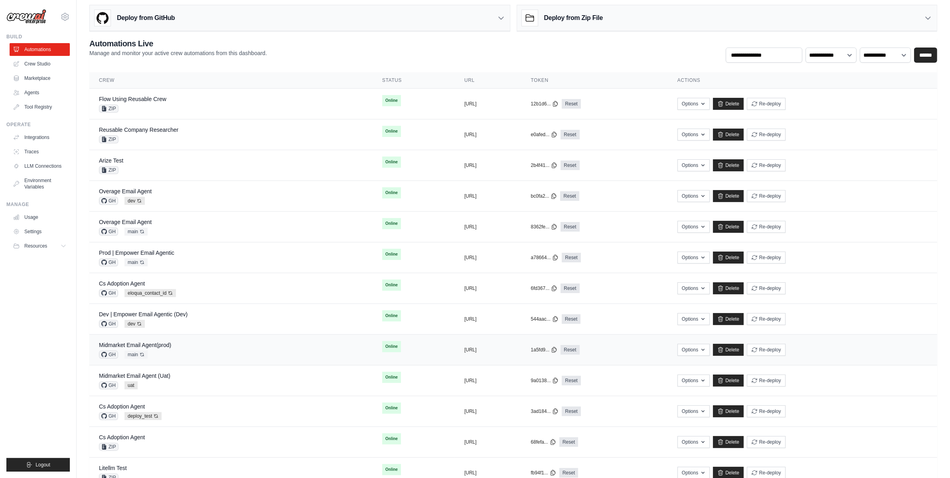
scroll to position [19, 0]
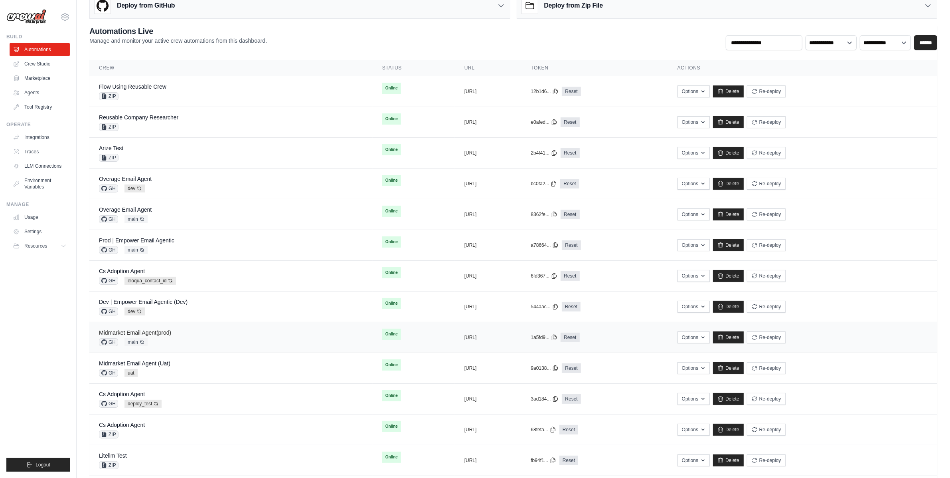
click at [143, 331] on link "Midmarket Email Agent(prod)" at bounding box center [135, 332] width 72 height 6
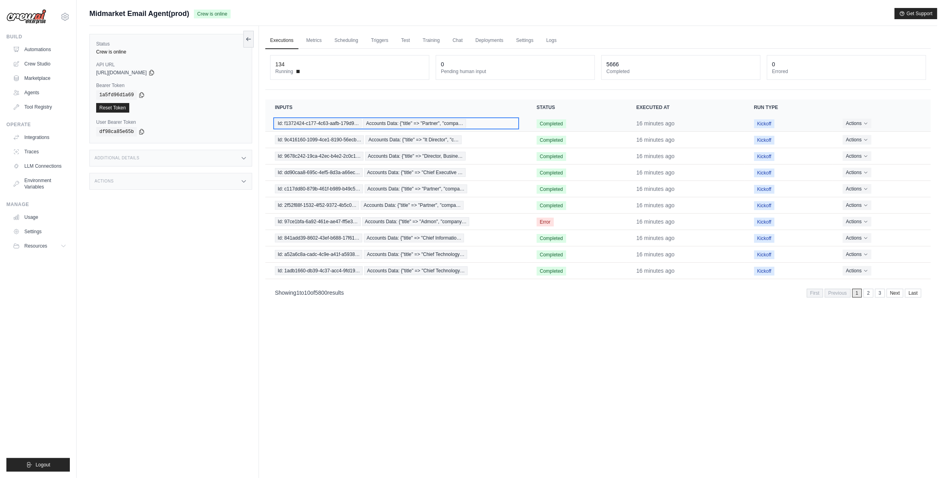
click at [313, 125] on span "Id: f1372424-c177-4c63-aafb-179d9…" at bounding box center [318, 123] width 87 height 9
click at [305, 125] on span "Id: f1372424-c177-4c63-aafb-179d9…" at bounding box center [318, 123] width 87 height 9
click at [402, 200] on td "Id: 2f52f88f-1532-4f52-9372-4b5c0… Accounts Data: {"title" => "Partner", "compa…" at bounding box center [396, 205] width 262 height 16
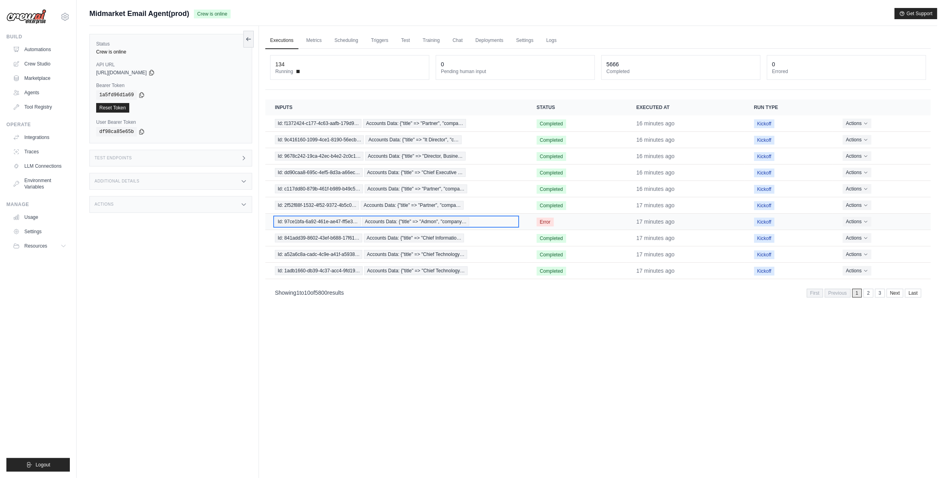
click at [399, 223] on span "Accounts Data: {"title" => "Admon", "company…" at bounding box center [415, 221] width 107 height 9
drag, startPoint x: 234, startPoint y: 32, endPoint x: 225, endPoint y: 43, distance: 14.2
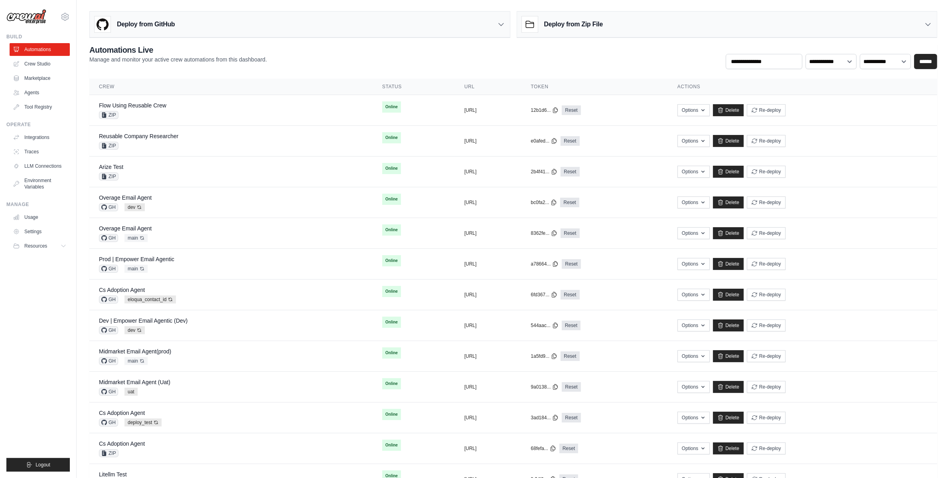
scroll to position [19, 0]
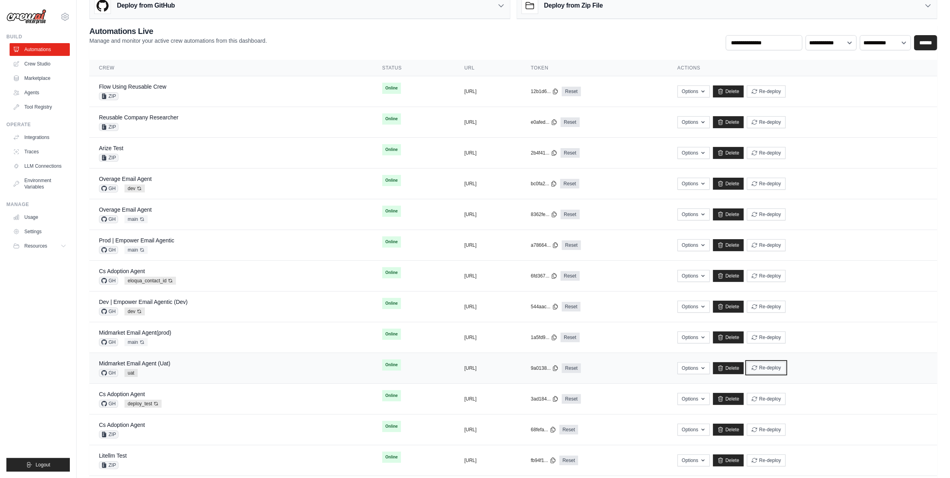
click at [786, 370] on button "Re-deploy" at bounding box center [766, 368] width 39 height 12
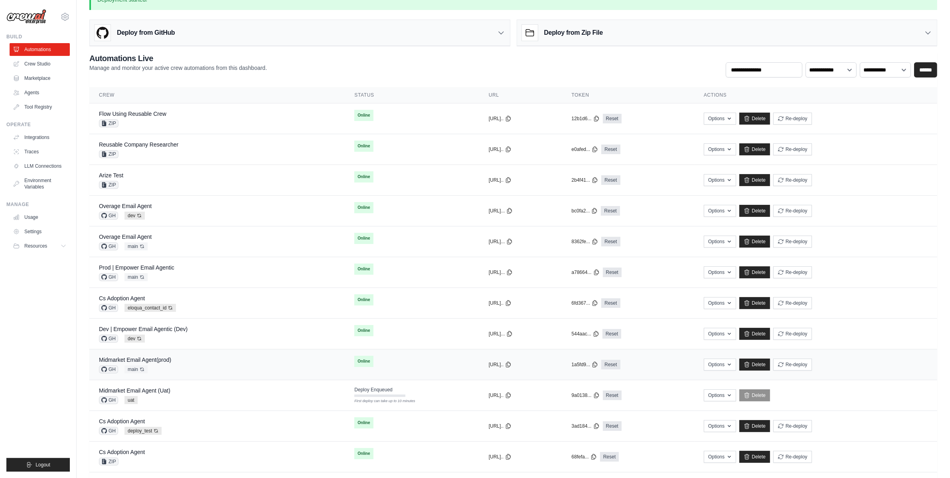
scroll to position [0, 0]
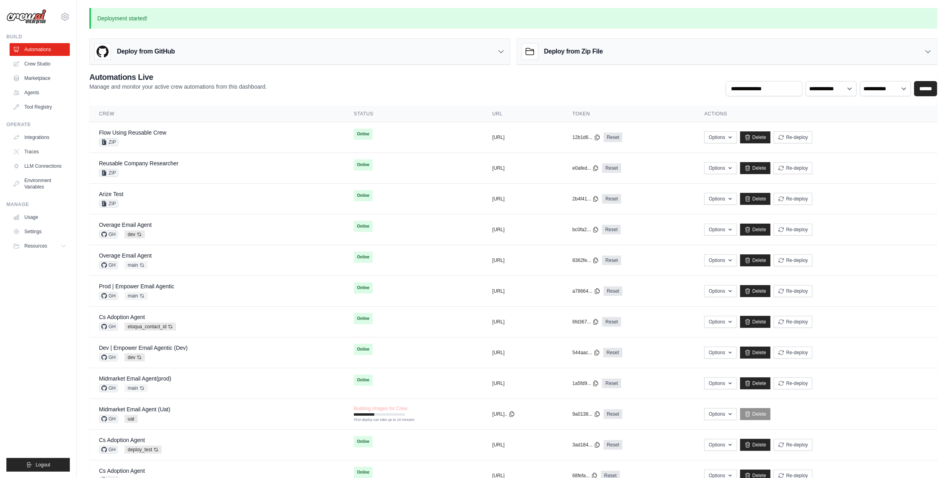
click at [486, 52] on div "Deploy from GitHub" at bounding box center [300, 52] width 420 height 26
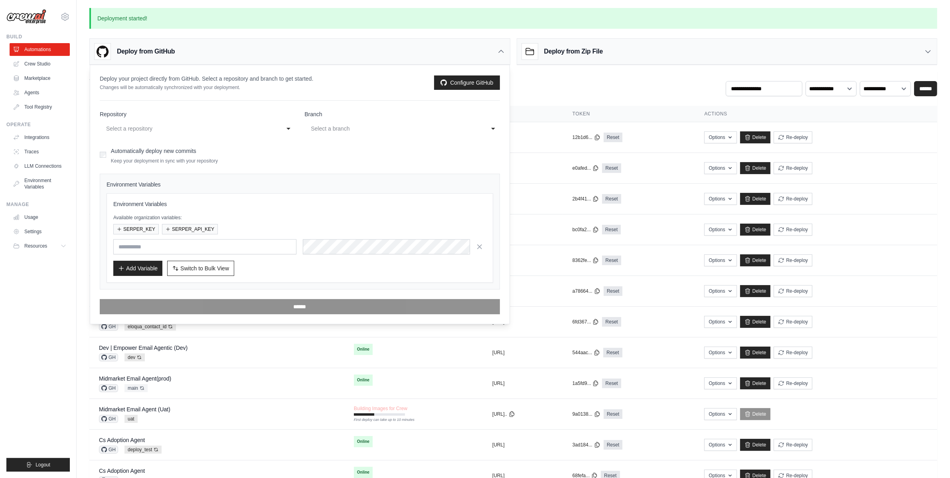
click at [486, 53] on div "Deploy from GitHub" at bounding box center [300, 52] width 420 height 26
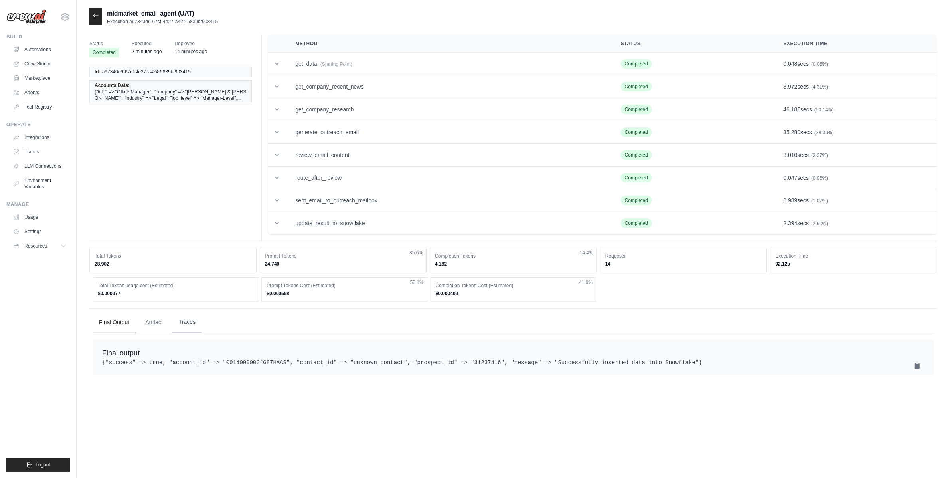
click at [188, 328] on button "Traces" at bounding box center [187, 322] width 30 height 22
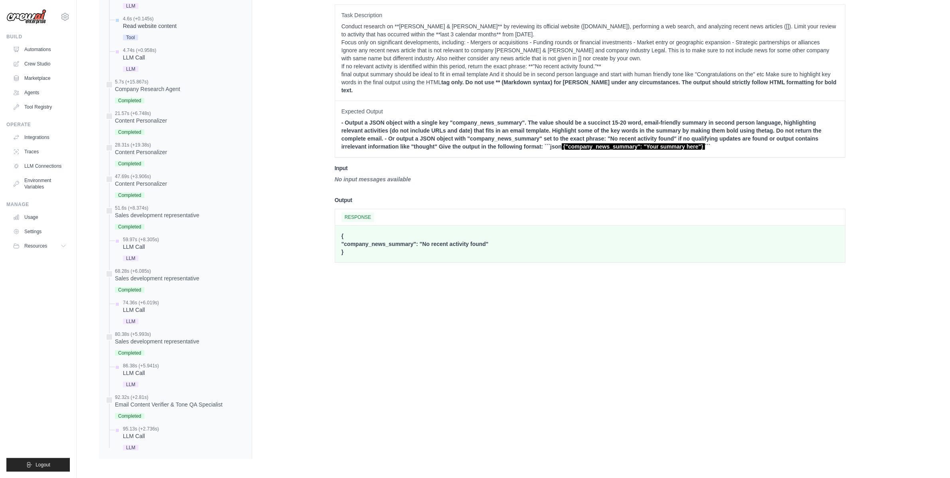
scroll to position [16, 0]
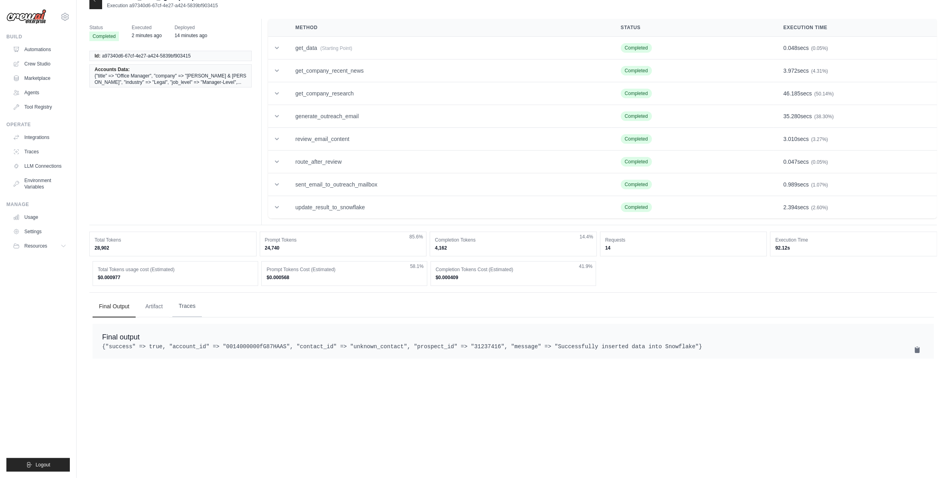
click at [190, 315] on button "Traces" at bounding box center [187, 306] width 30 height 22
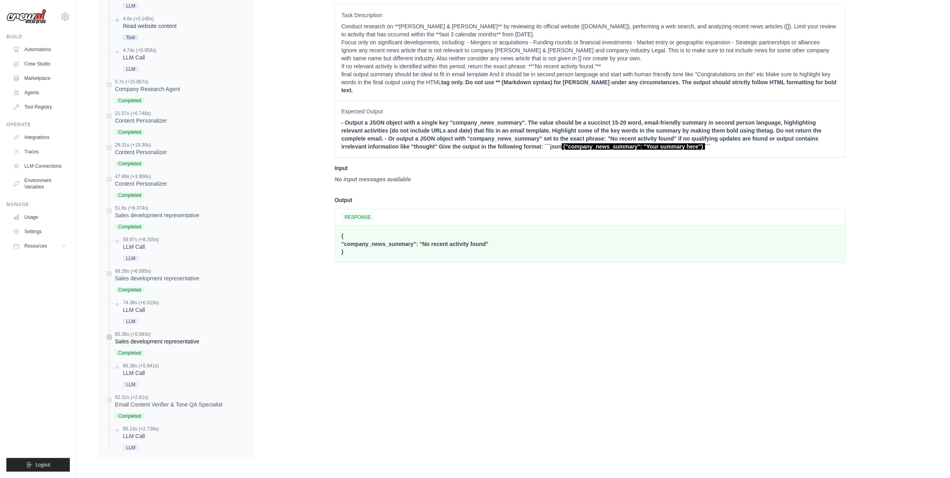
click at [146, 346] on div "80.38s (+5.993s) Sales development representative Completed" at bounding box center [157, 344] width 85 height 27
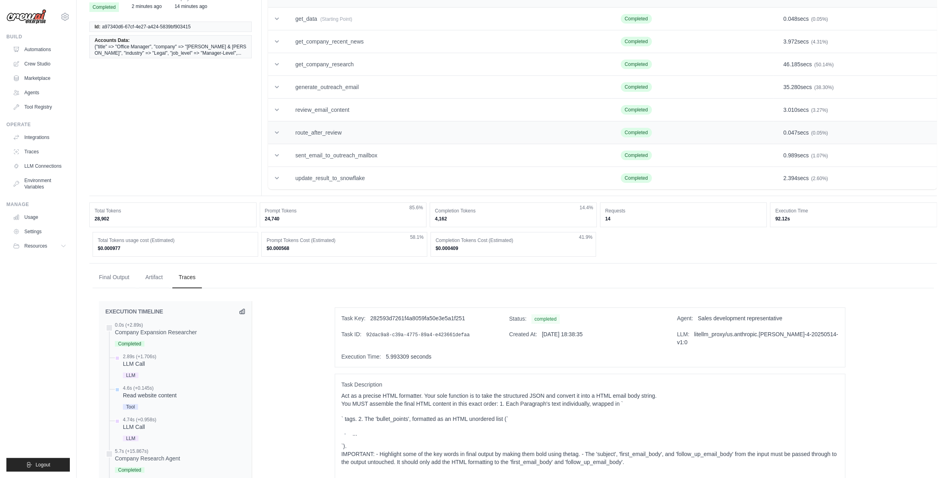
scroll to position [0, 0]
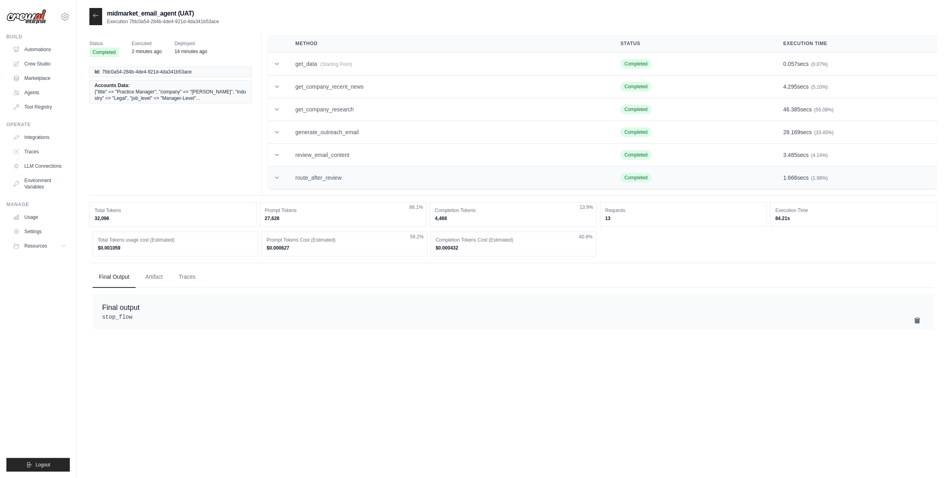
click at [318, 172] on td "route_after_review" at bounding box center [448, 177] width 325 height 23
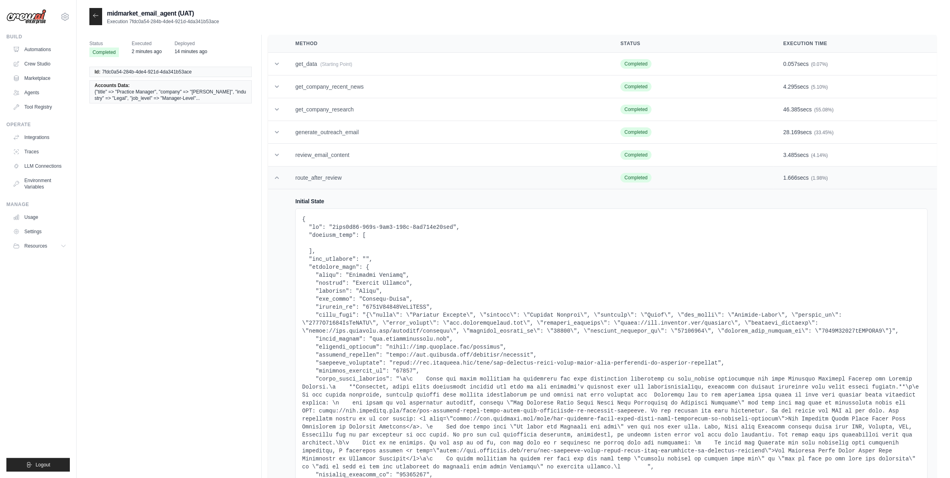
click at [321, 178] on td "route_after_review" at bounding box center [448, 177] width 325 height 23
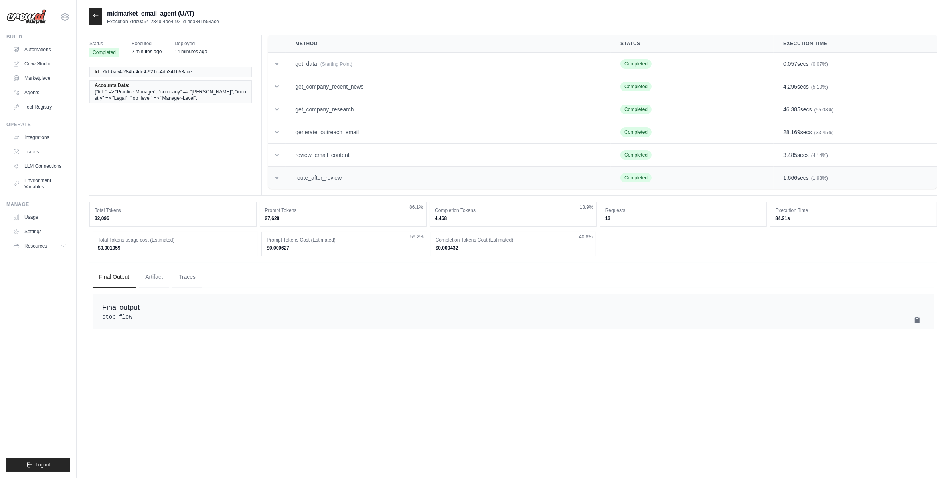
click at [319, 178] on td "route_after_review" at bounding box center [448, 177] width 325 height 23
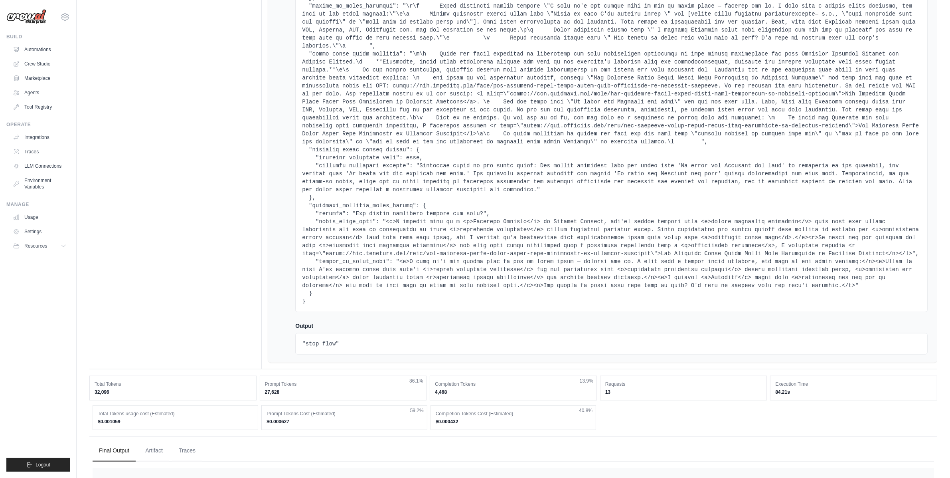
scroll to position [4717, 0]
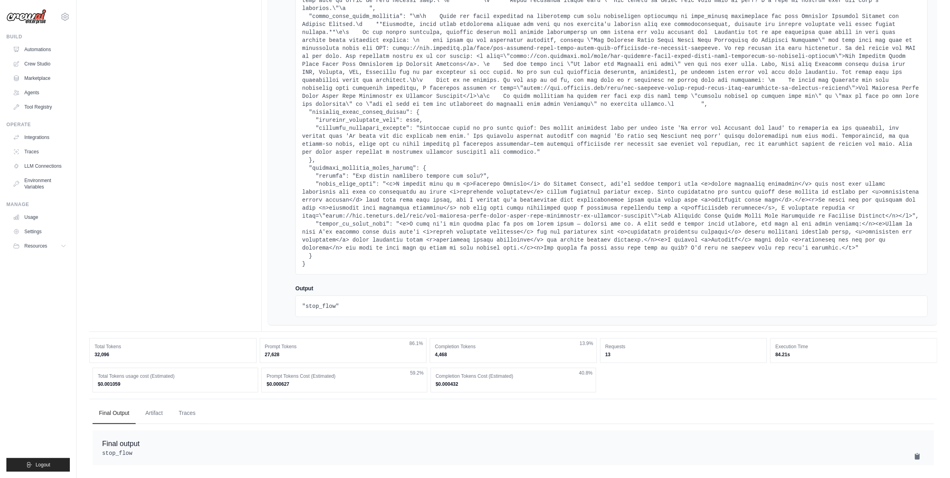
drag, startPoint x: 388, startPoint y: 168, endPoint x: 487, endPoint y: 173, distance: 99.1
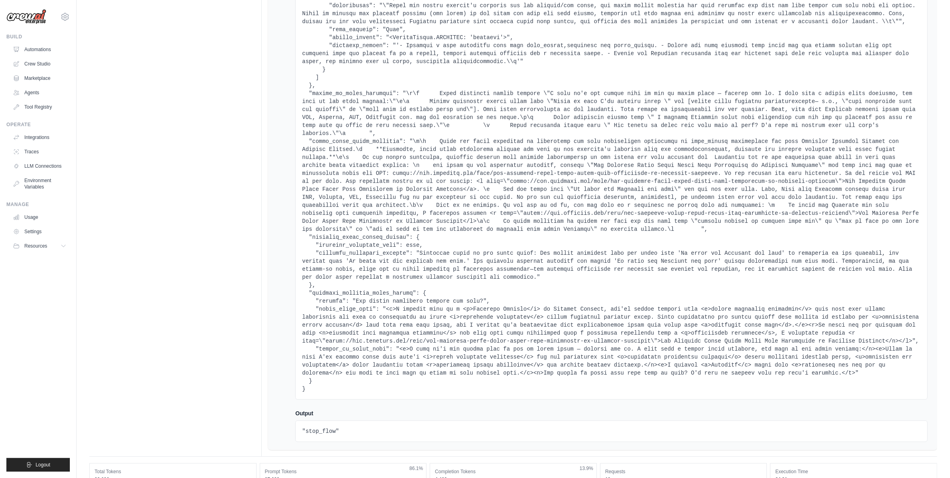
scroll to position [4239, 0]
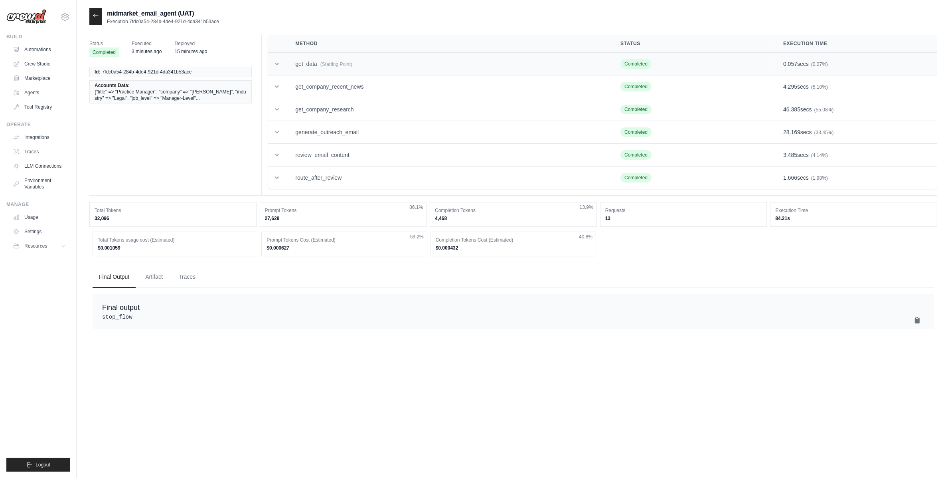
click at [280, 68] on td at bounding box center [277, 64] width 18 height 23
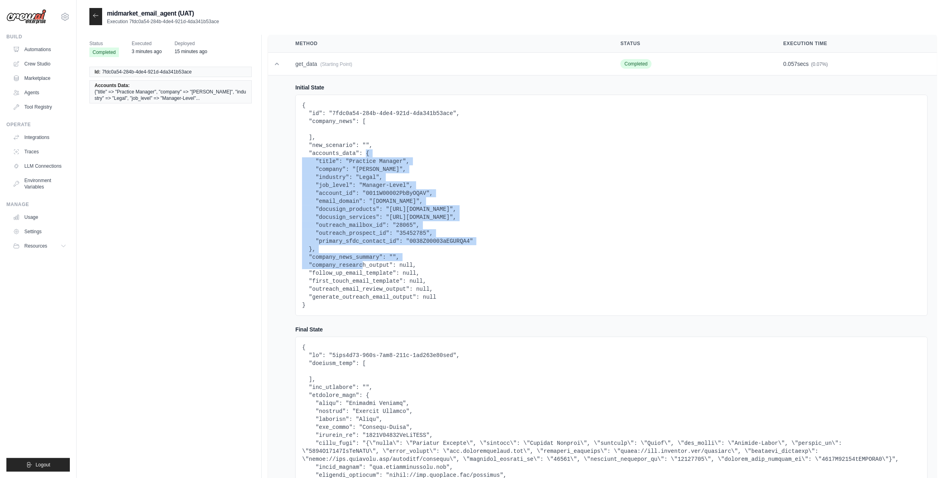
drag, startPoint x: 366, startPoint y: 154, endPoint x: 309, endPoint y: 248, distance: 110.7
click at [312, 249] on pre "{ "id": "7fdc0a54-284b-4de4-921d-4da341b53ace", "company_news": [ ], "new_scena…" at bounding box center [611, 205] width 619 height 208
copy pre "{ "title": "Practice Manager", "company": "[PERSON_NAME]", "industry": "Legal",…"
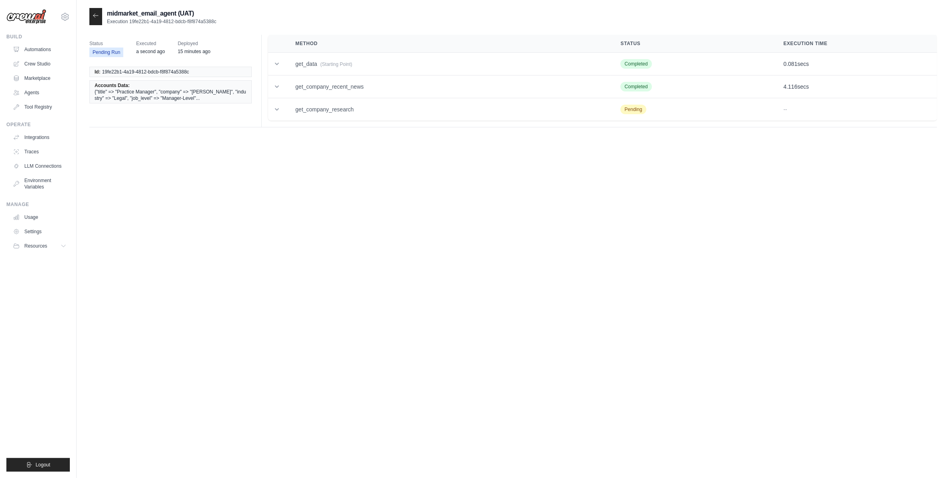
drag, startPoint x: 610, startPoint y: 164, endPoint x: 616, endPoint y: 163, distance: 6.8
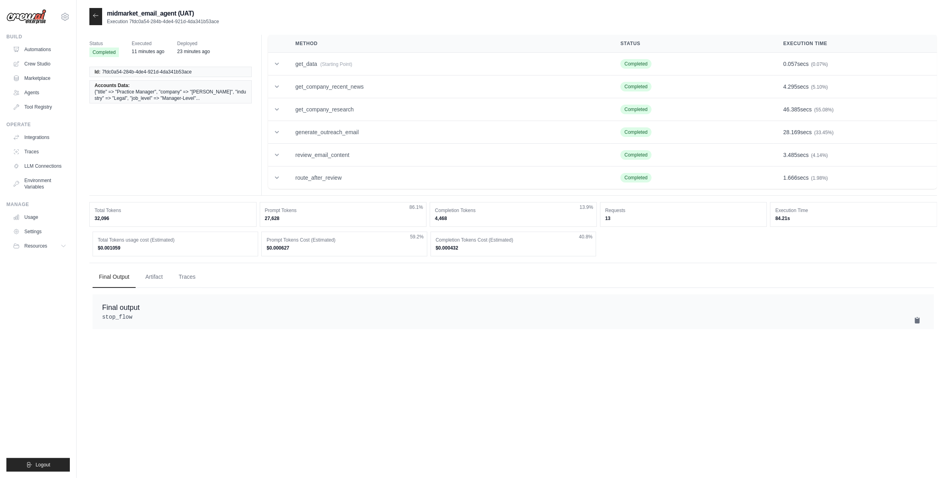
drag, startPoint x: 293, startPoint y: 8, endPoint x: 290, endPoint y: 13, distance: 5.9
drag, startPoint x: 280, startPoint y: 62, endPoint x: 275, endPoint y: 63, distance: 5.3
click at [334, 62] on span "(Starting Point)" at bounding box center [337, 64] width 32 height 6
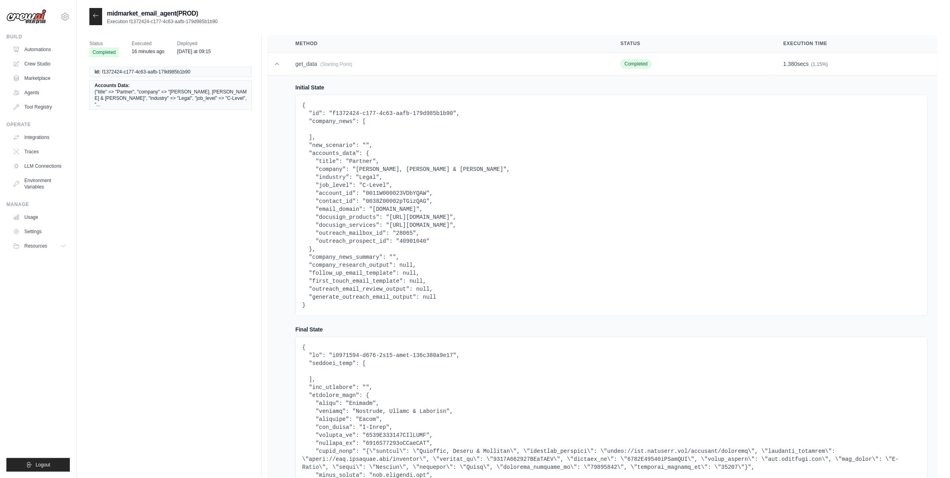
click at [348, 192] on pre "{ "id": "f1372424-c177-4c63-aafb-179d985b1b90", "company_news": [ ], "new_scena…" at bounding box center [611, 205] width 619 height 208
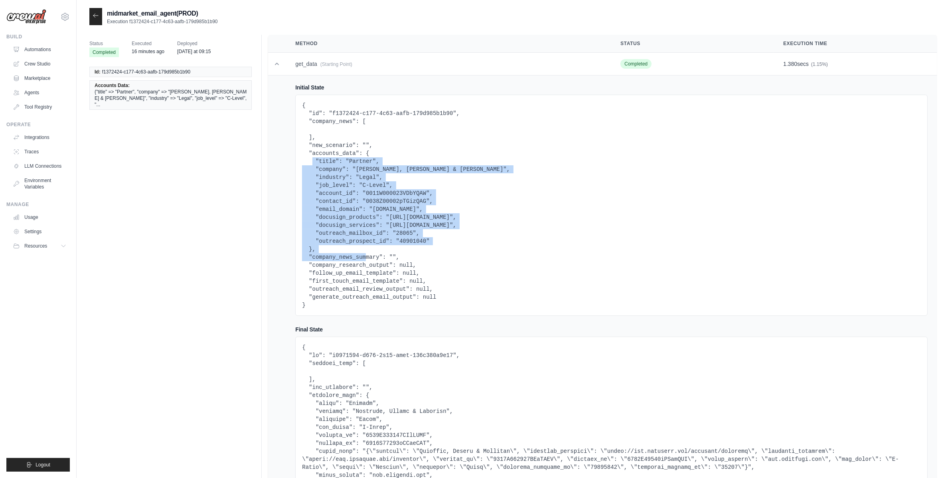
drag, startPoint x: 312, startPoint y: 162, endPoint x: 438, endPoint y: 238, distance: 147.5
click at [440, 239] on pre "{ "id": "f1372424-c177-4c63-aafb-179d985b1b90", "company_news": [ ], "new_scena…" at bounding box center [611, 205] width 619 height 208
click at [437, 238] on pre "{ "id": "f1372424-c177-4c63-aafb-179d985b1b90", "company_news": [ ], "new_scena…" at bounding box center [611, 205] width 619 height 208
drag, startPoint x: 436, startPoint y: 238, endPoint x: 302, endPoint y: 162, distance: 154.3
click at [302, 162] on pre "{ "id": "f1372424-c177-4c63-aafb-179d985b1b90", "company_news": [ ], "new_scena…" at bounding box center [611, 205] width 619 height 208
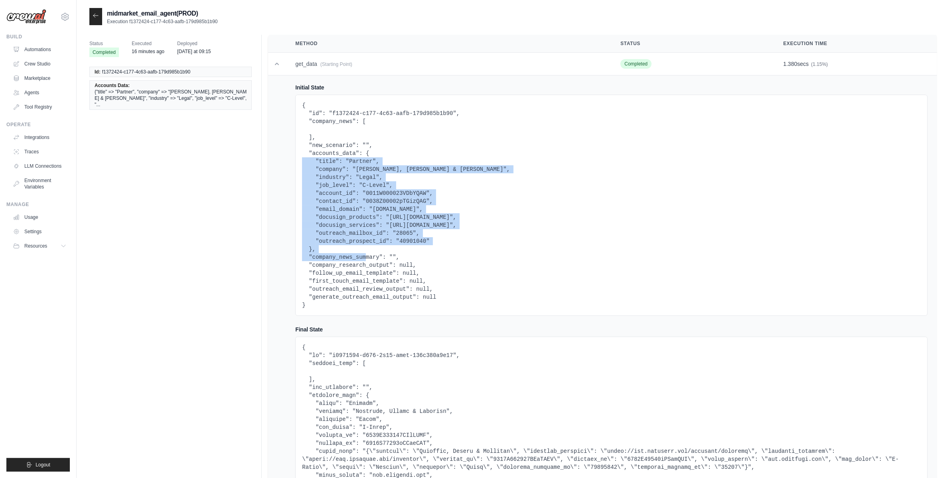
scroll to position [2, 0]
